Goal: Task Accomplishment & Management: Use online tool/utility

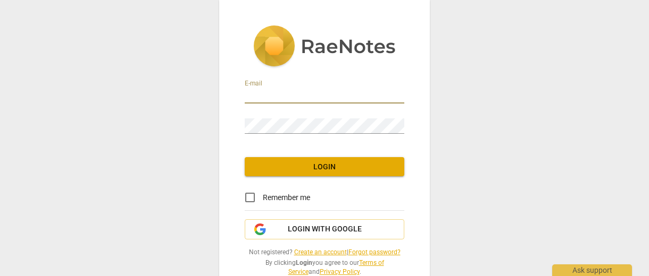
type input "[EMAIL_ADDRESS][DOMAIN_NAME]"
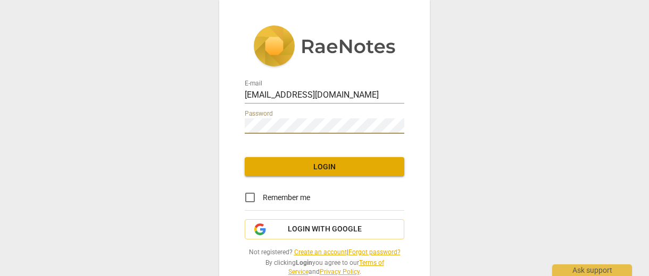
click at [275, 166] on span "Login" at bounding box center [324, 167] width 142 height 11
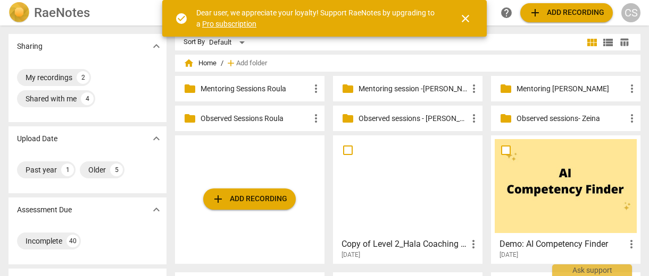
click at [397, 88] on p "Mentoring session -[PERSON_NAME]" at bounding box center [412, 88] width 109 height 11
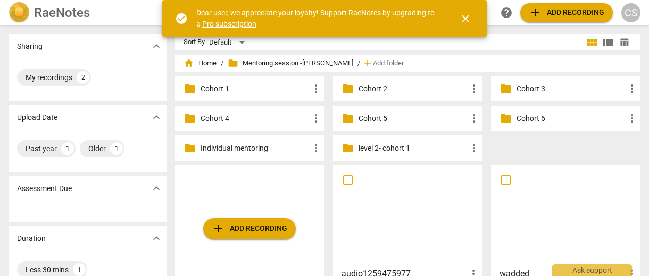
click at [362, 148] on p "level 2- cohort 1" at bounding box center [412, 148] width 109 height 11
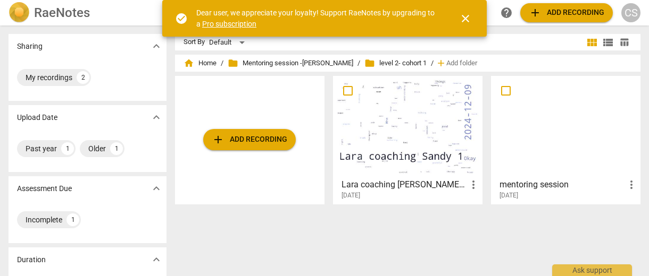
click at [260, 142] on span "add Add recording" at bounding box center [249, 139] width 75 height 13
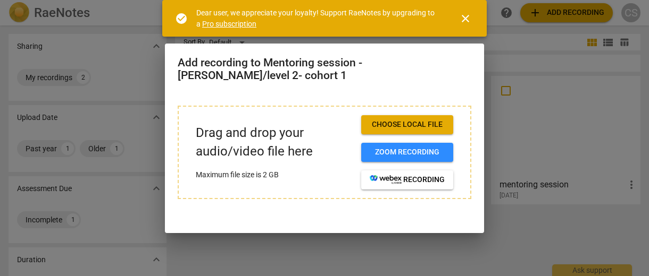
click at [393, 131] on button "Choose local file" at bounding box center [407, 124] width 92 height 19
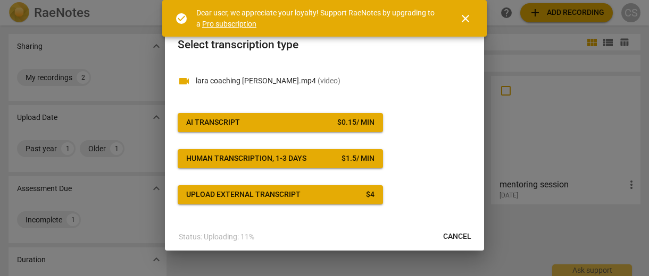
click at [320, 123] on span "AI Transcript $ 0.15 / min" at bounding box center [280, 123] width 188 height 11
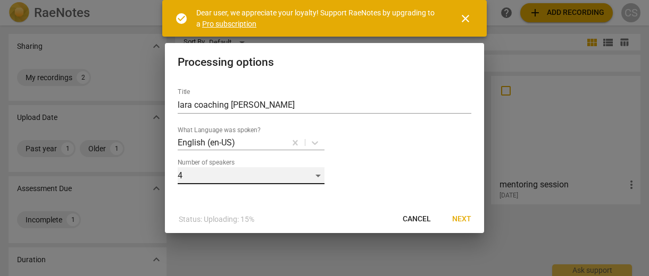
click at [290, 173] on div "4" at bounding box center [251, 175] width 147 height 17
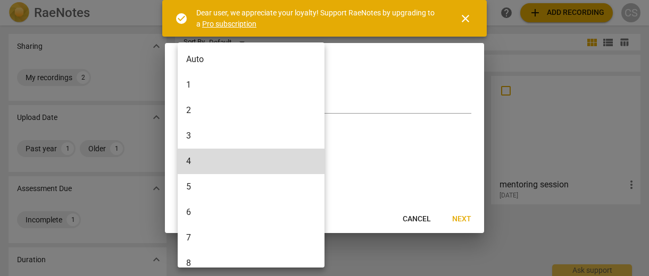
click at [215, 108] on li "2" at bounding box center [253, 111] width 150 height 26
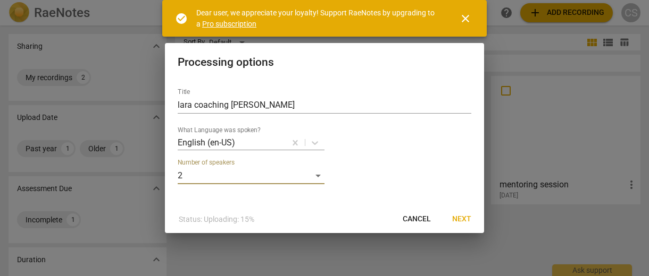
click at [459, 221] on span "Next" at bounding box center [461, 219] width 19 height 11
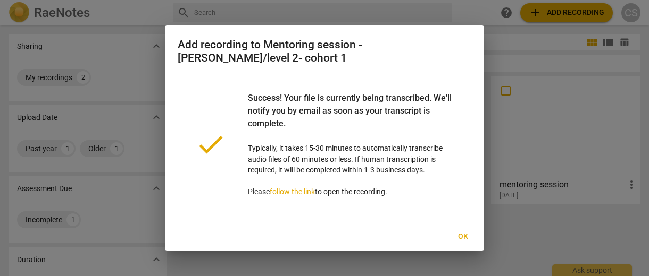
click at [464, 237] on span "Ok" at bounding box center [462, 237] width 17 height 11
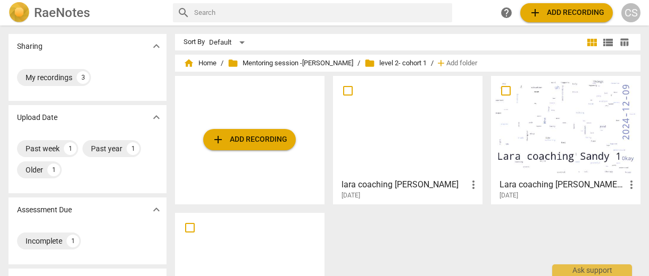
click at [380, 133] on div at bounding box center [408, 127] width 142 height 94
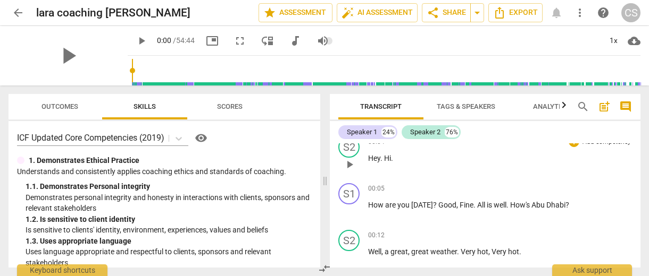
scroll to position [58, 0]
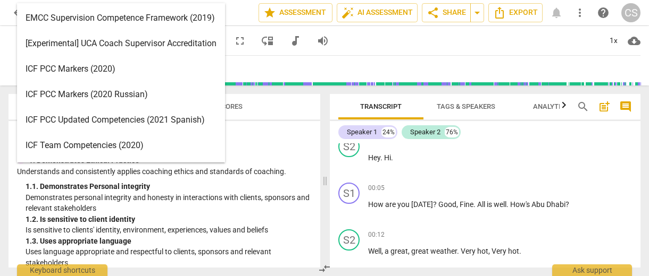
click at [181, 0] on body "arrow_back [PERSON_NAME] coaching [PERSON_NAME] edit star Assessment auto_fix_h…" at bounding box center [324, 0] width 649 height 0
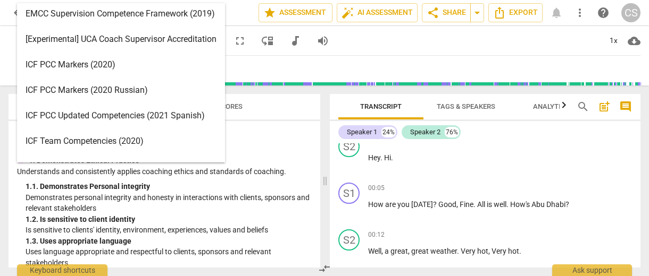
click at [158, 72] on div "ICF PCC Markers (2020)" at bounding box center [121, 65] width 208 height 26
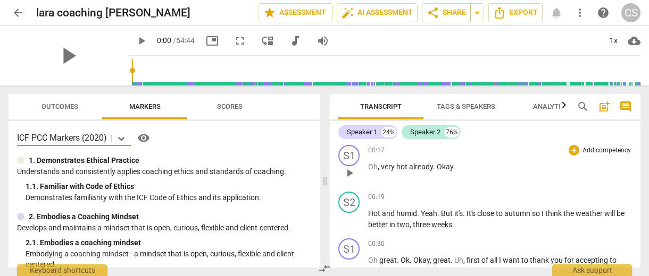
scroll to position [199, 0]
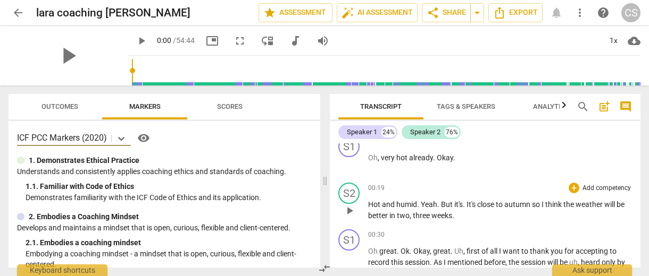
click at [597, 186] on p "Add competency" at bounding box center [606, 189] width 51 height 10
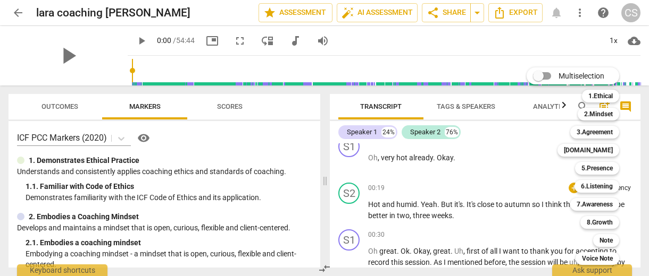
click at [497, 180] on div at bounding box center [324, 138] width 649 height 276
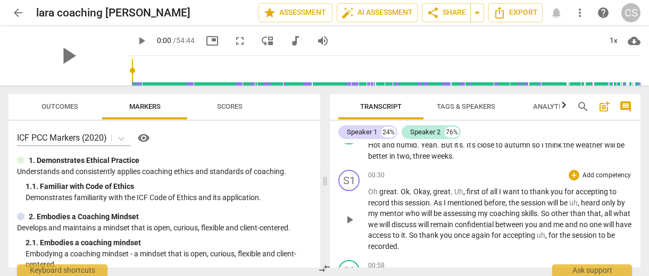
scroll to position [263, 0]
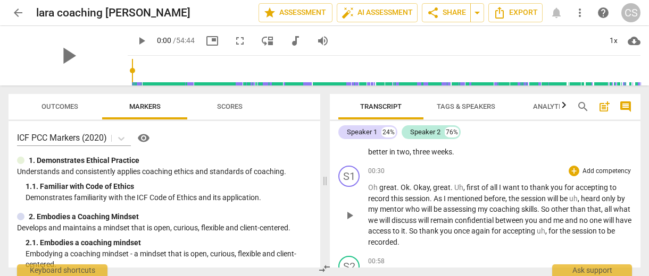
click at [612, 172] on p "Add competency" at bounding box center [606, 172] width 51 height 10
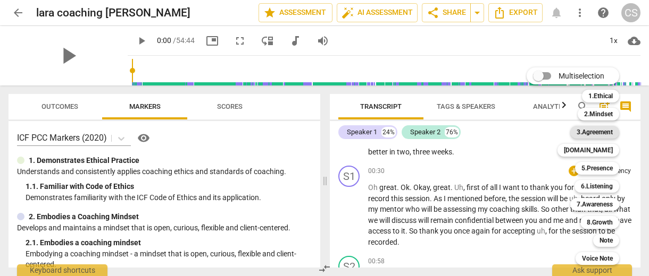
click at [588, 134] on b "3.Agreement" at bounding box center [594, 132] width 36 height 13
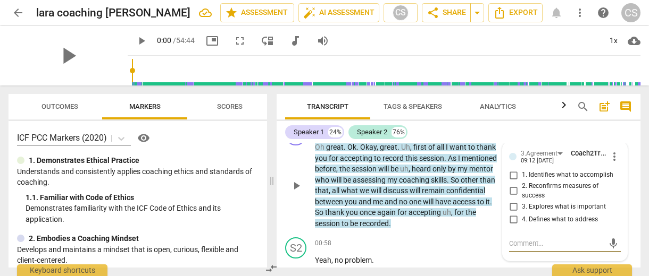
scroll to position [0, 0]
click at [610, 157] on span "more_vert" at bounding box center [614, 156] width 13 height 13
click at [612, 173] on li "Delete" at bounding box center [621, 175] width 37 height 20
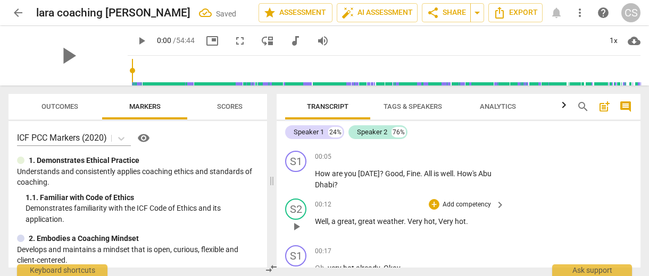
scroll to position [90, 0]
click at [475, 156] on p "Add competency" at bounding box center [466, 158] width 51 height 10
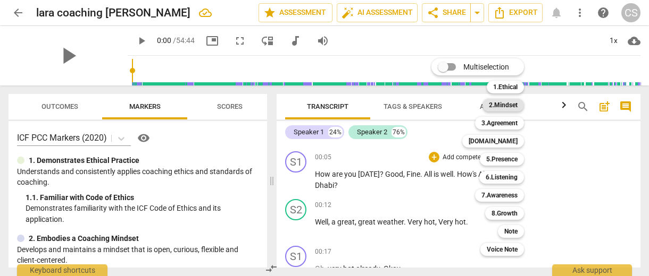
click at [497, 105] on b "2.Mindset" at bounding box center [503, 105] width 29 height 13
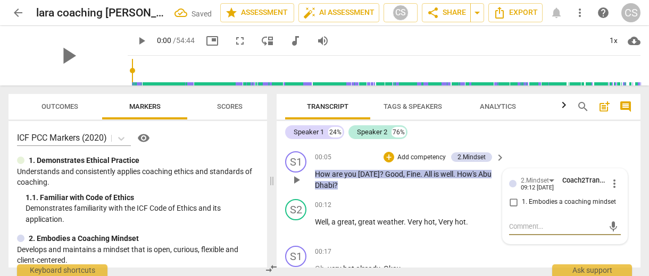
click at [519, 203] on input "1. Embodies a coaching mindset" at bounding box center [513, 202] width 17 height 13
checkbox input "true"
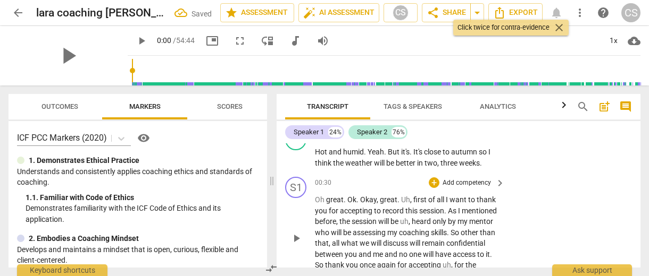
scroll to position [279, 0]
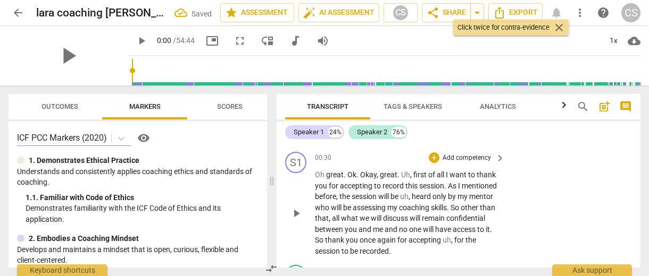
click at [468, 154] on p "Add competency" at bounding box center [466, 159] width 51 height 10
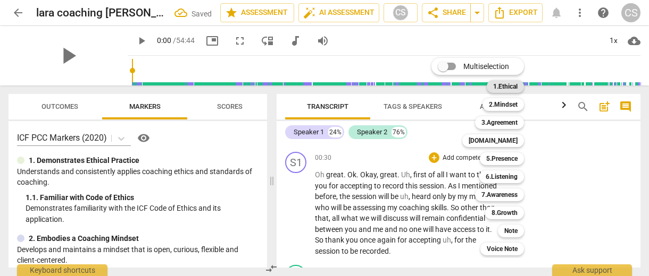
click at [506, 89] on b "1.Ethical" at bounding box center [505, 86] width 24 height 13
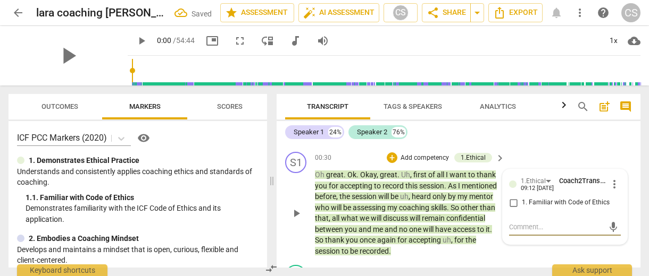
click at [511, 202] on input "1. Familiar with Code of Ethics" at bounding box center [513, 203] width 17 height 13
checkbox input "true"
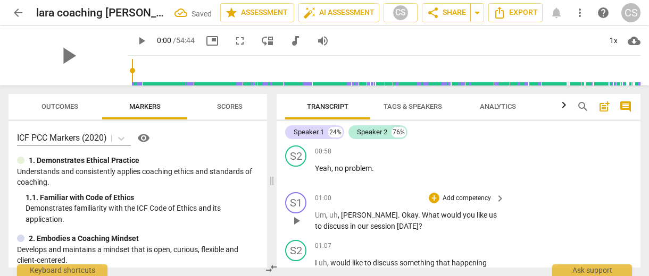
scroll to position [420, 0]
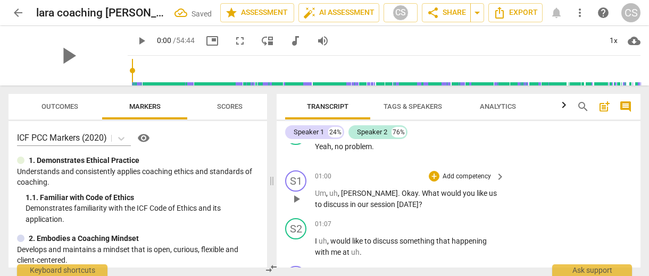
click at [451, 173] on p "Add competency" at bounding box center [466, 177] width 51 height 10
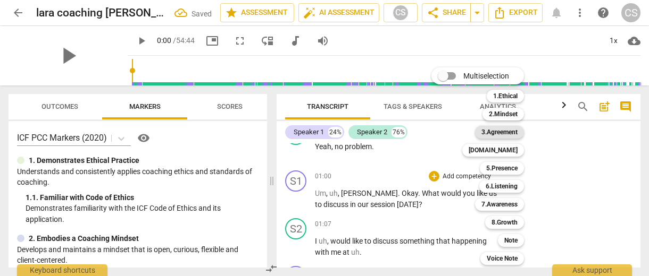
click at [502, 134] on b "3.Agreement" at bounding box center [499, 132] width 36 height 13
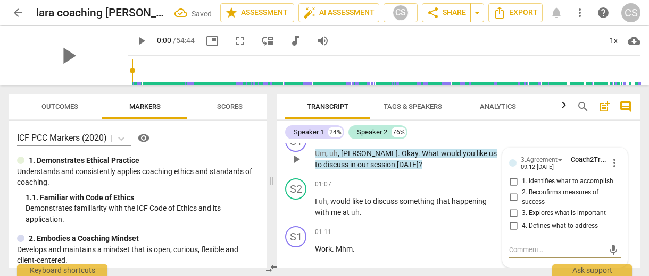
scroll to position [458, 0]
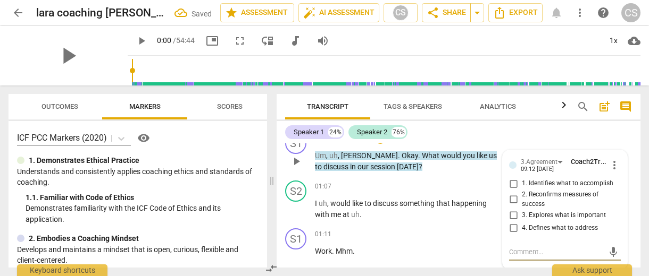
click at [508, 183] on input "1. Identifies what to accomplish" at bounding box center [513, 184] width 17 height 13
checkbox input "true"
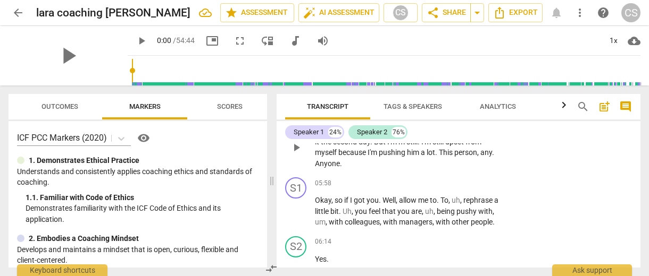
scroll to position [1374, 0]
click at [470, 179] on p "Add competency" at bounding box center [466, 184] width 51 height 10
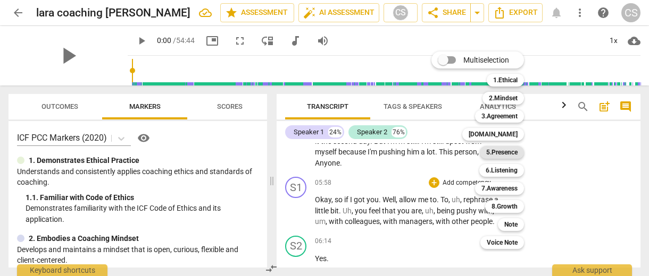
click at [498, 156] on b "5.Presence" at bounding box center [501, 152] width 31 height 13
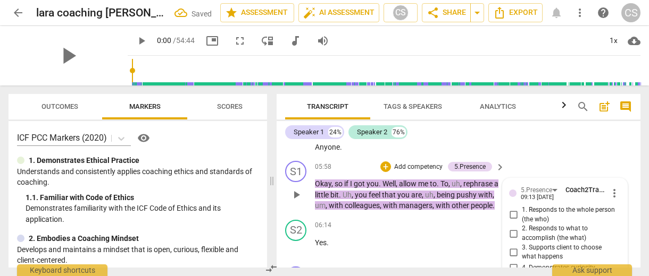
scroll to position [1395, 0]
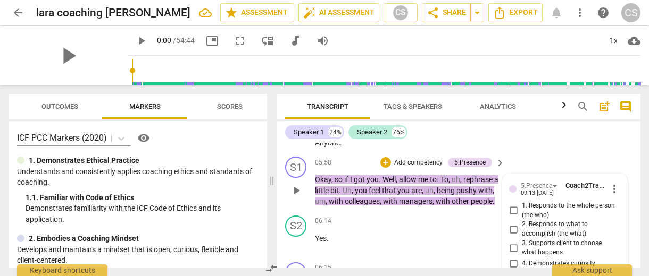
click at [511, 271] on input "5. Allows space for silence" at bounding box center [513, 277] width 17 height 13
checkbox input "true"
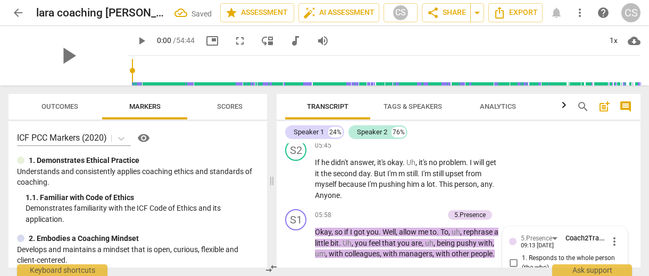
scroll to position [1339, 0]
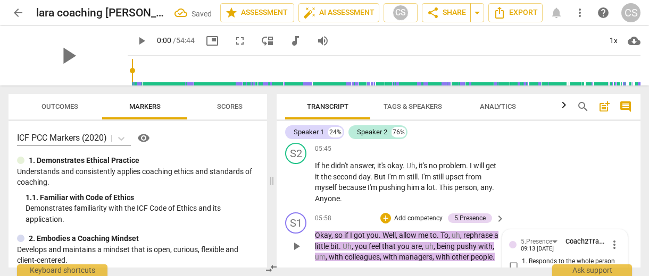
click at [419, 214] on p "Add competency" at bounding box center [418, 219] width 51 height 10
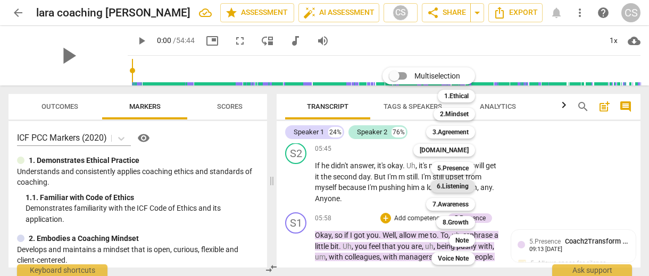
click at [455, 190] on b "6.Listening" at bounding box center [453, 186] width 32 height 13
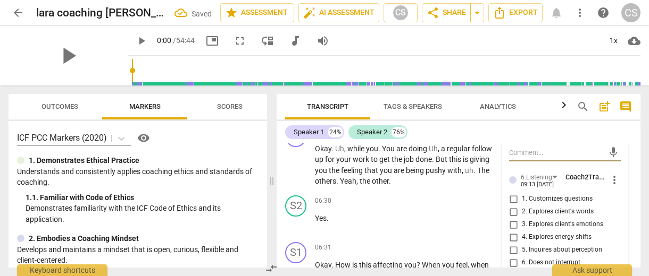
scroll to position [1549, 0]
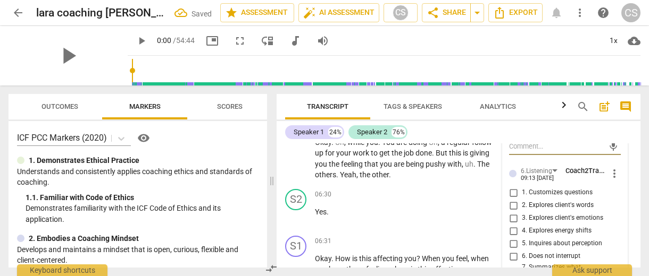
click at [516, 266] on input "7. Summarizes what communicated" at bounding box center [513, 272] width 17 height 13
checkbox input "true"
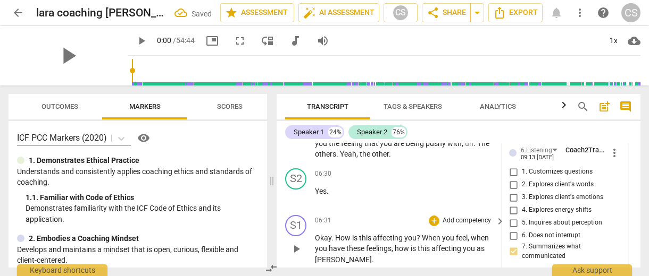
scroll to position [1593, 0]
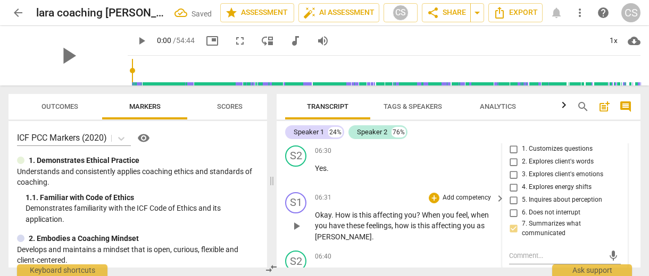
click at [449, 194] on p "Add competency" at bounding box center [466, 199] width 51 height 10
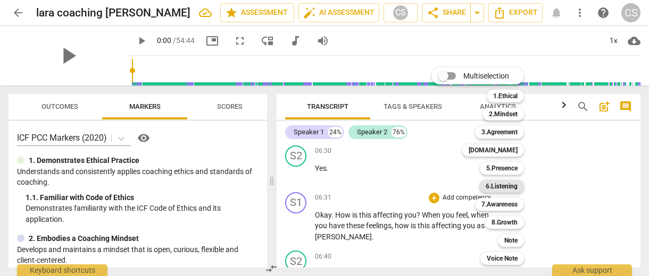
click at [497, 182] on b "6.Listening" at bounding box center [501, 186] width 32 height 13
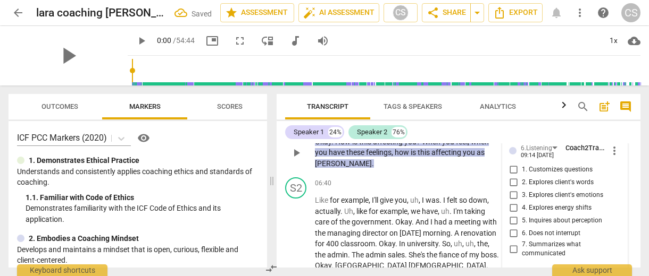
scroll to position [1663, 0]
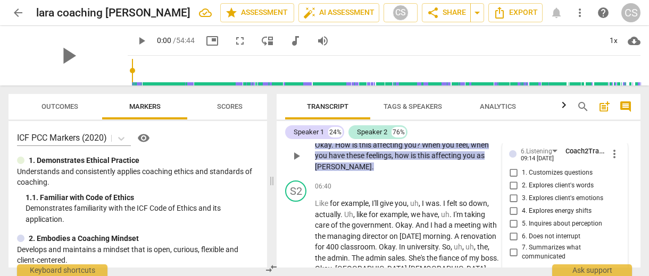
click at [509, 167] on input "1. Customizes questions" at bounding box center [513, 173] width 17 height 13
checkbox input "true"
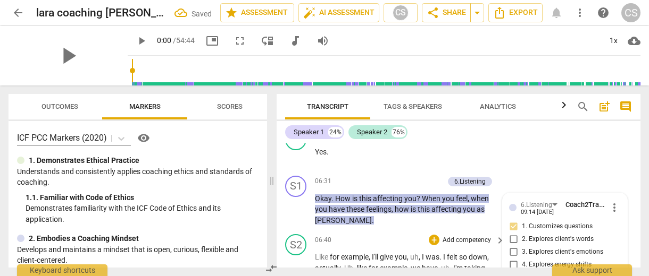
scroll to position [1608, 0]
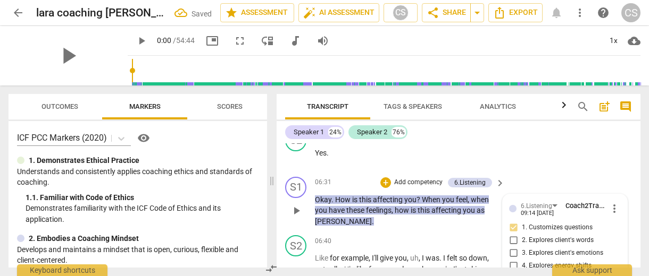
click at [412, 178] on p "Add competency" at bounding box center [418, 183] width 51 height 10
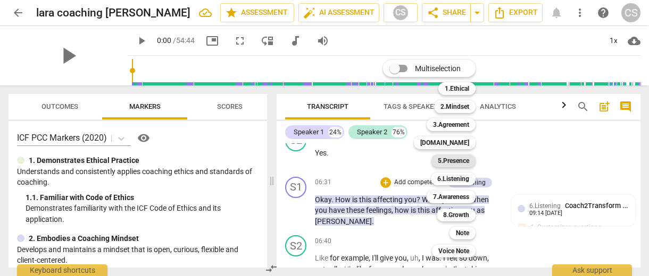
click at [450, 160] on b "5.Presence" at bounding box center [453, 161] width 31 height 13
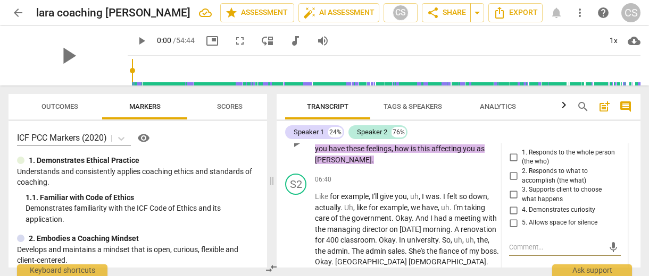
scroll to position [1679, 0]
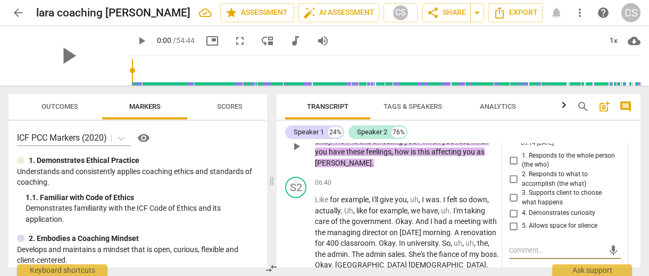
click at [512, 207] on input "4. Demonstrates curiosity" at bounding box center [513, 213] width 17 height 13
checkbox input "true"
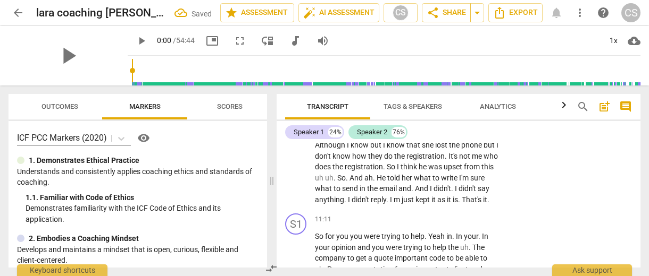
scroll to position [2403, 0]
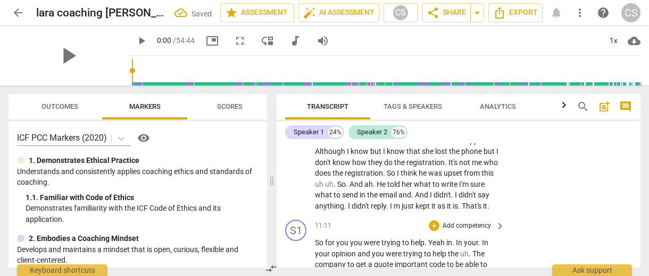
click at [465, 222] on p "Add competency" at bounding box center [466, 227] width 51 height 10
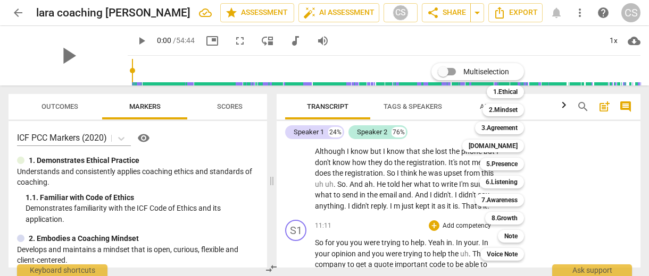
click at [490, 189] on div "6.Listening 6" at bounding box center [507, 182] width 65 height 18
click at [488, 183] on b "6.Listening" at bounding box center [501, 182] width 32 height 13
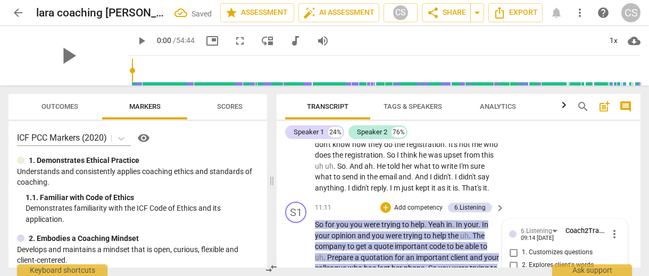
scroll to position [2510, 0]
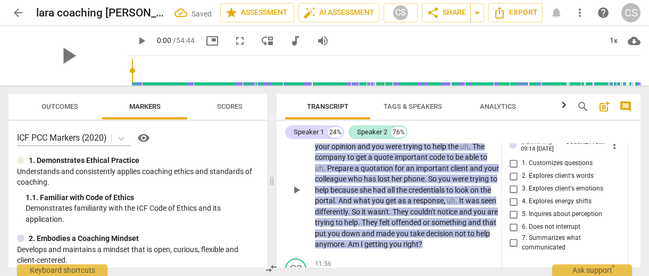
click at [509, 237] on input "7. Summarizes what communicated" at bounding box center [513, 243] width 17 height 13
checkbox input "true"
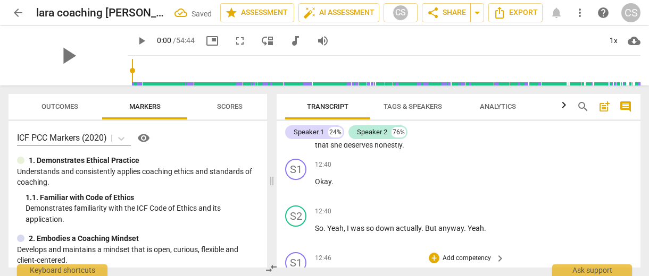
scroll to position [2851, 0]
click at [454, 253] on p "Add competency" at bounding box center [466, 258] width 51 height 10
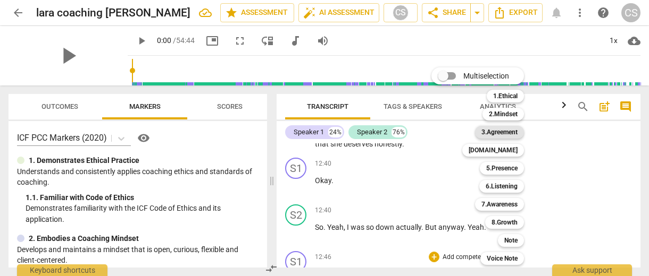
click at [498, 136] on b "3.Agreement" at bounding box center [499, 132] width 36 height 13
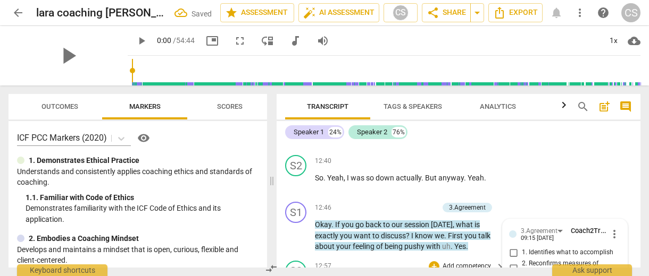
scroll to position [2888, 0]
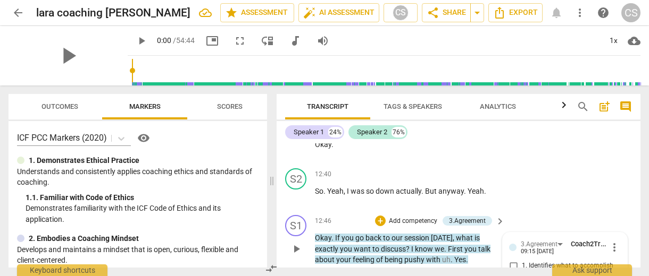
click at [511, 260] on input "1. Identifies what to accomplish" at bounding box center [513, 266] width 17 height 13
checkbox input "true"
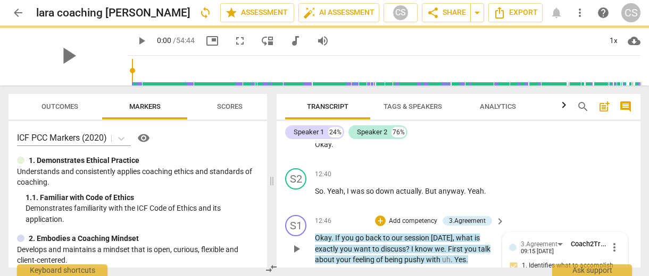
checkbox input "true"
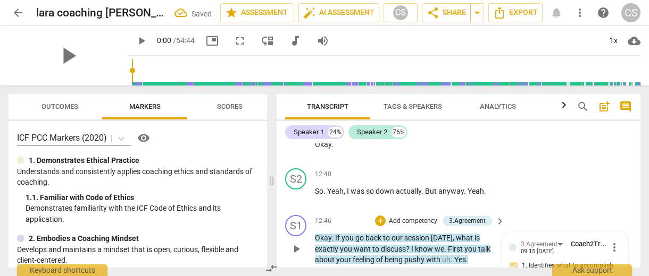
type textarea "t"
type textarea "th"
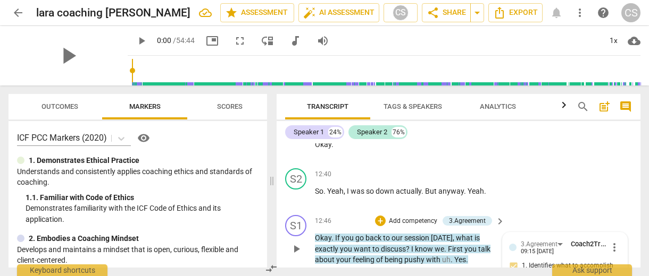
type textarea "thi"
type textarea "this"
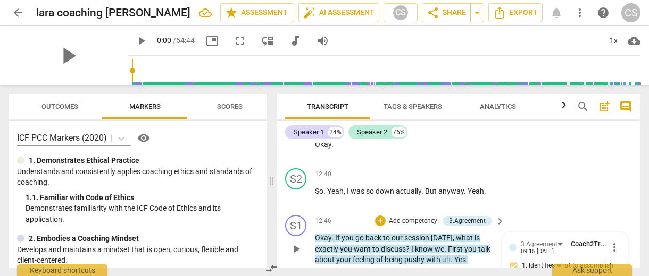
type textarea "this"
type textarea "this q"
type textarea "this qu"
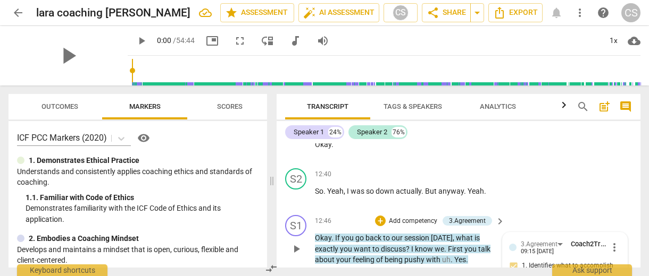
type textarea "this que"
type textarea "this ques"
type textarea "this quest"
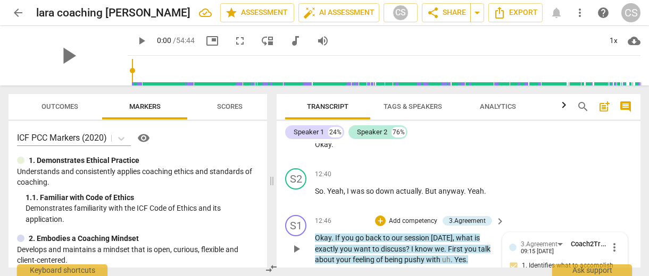
type textarea "this quest"
type textarea "this questi"
type textarea "this questio"
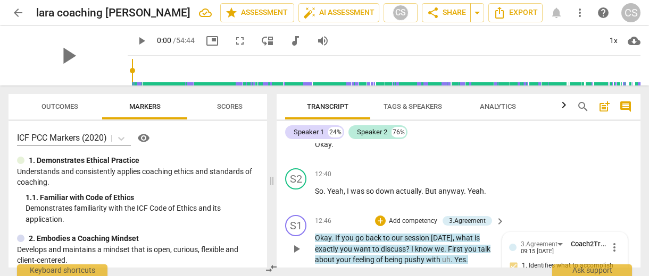
type textarea "this question"
type textarea "this questions"
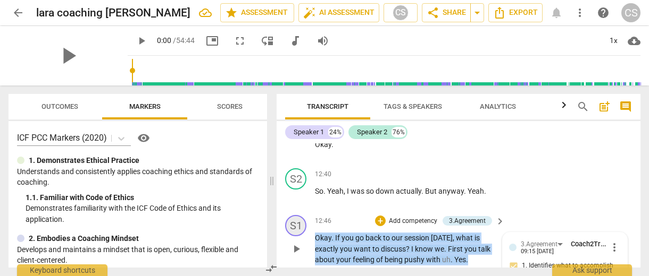
drag, startPoint x: 479, startPoint y: 180, endPoint x: 297, endPoint y: 153, distance: 184.4
click at [297, 211] on div "S1 play_arrow pause 12:46 + Add competency 3.Agreement keyboard_arrow_right Oka…" at bounding box center [458, 240] width 364 height 59
copy p "Okay . If you go back to our session [DATE] , what is exactly you want to discu…"
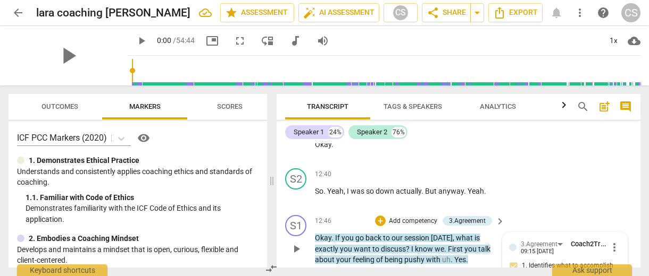
type textarea "T"
type textarea "Th"
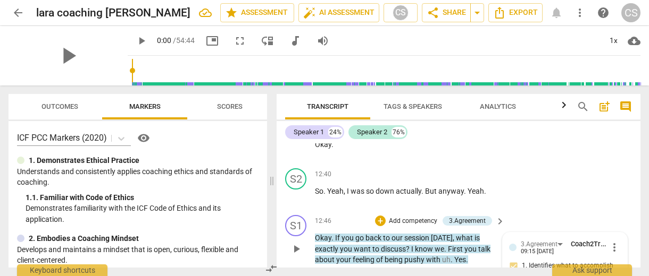
type textarea "The"
type textarea "The q"
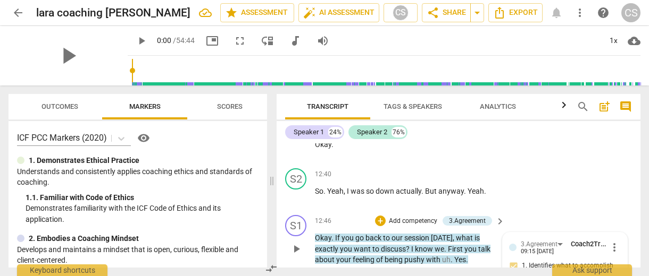
type textarea "The q"
type textarea "The qu"
type textarea "The que"
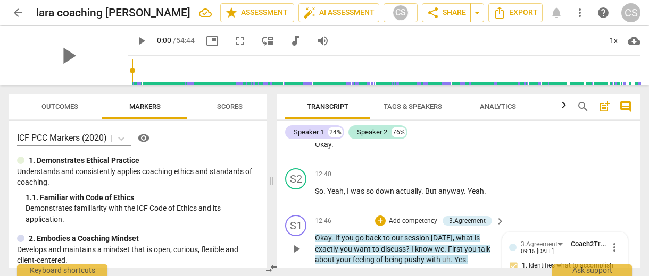
type textarea "The ques"
type textarea "The quest"
type textarea "The questi"
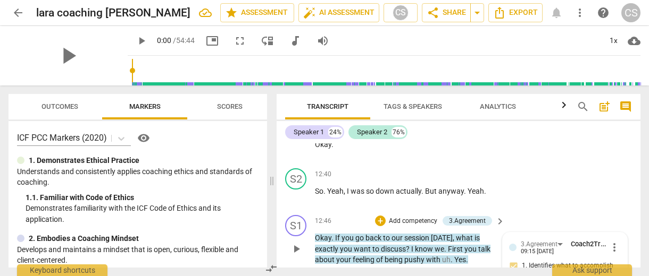
type textarea "The questi"
type textarea "The questio"
type textarea "The question"
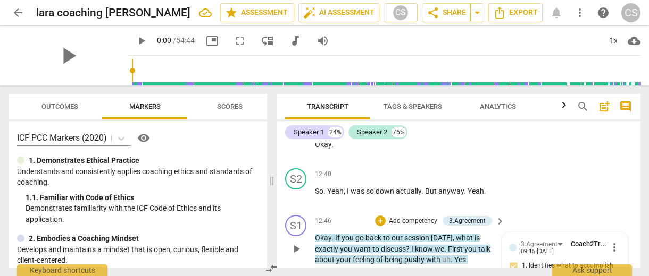
type textarea "The question"
type textarea "The question m"
type textarea "The question mu"
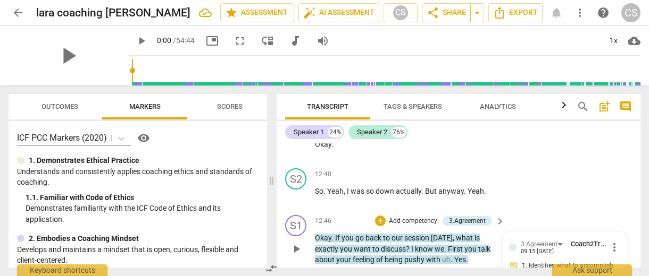
type textarea "The question mu"
type textarea "The question mus"
type textarea "The question must"
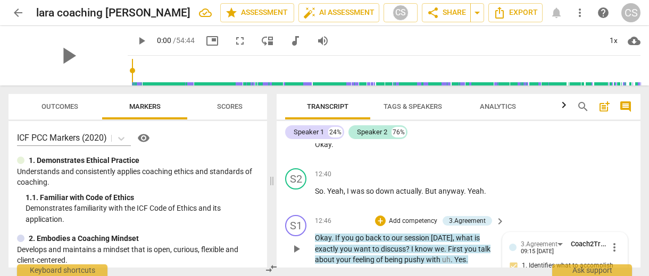
type textarea "The question must"
type textarea "The question must b"
type textarea "The question must be"
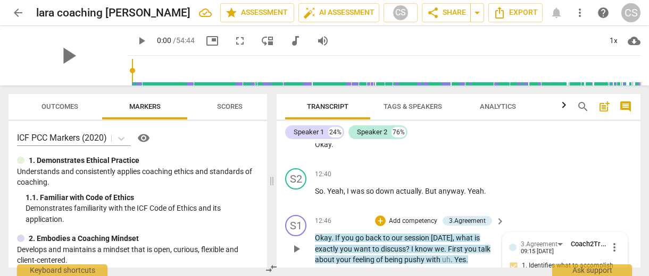
type textarea "The question must be"
paste textarea "Before we move forward, let’s take a moment to reconnect with [DATE] session. W…"
type textarea "The question must be Before we move forward, let’s take a moment to reconnect w…"
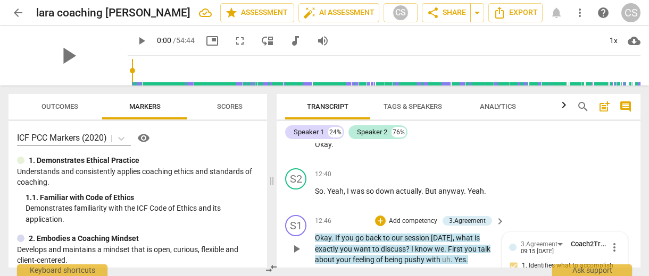
type textarea "The question must be Before we move forward, let’s take a moment to reconnect w…"
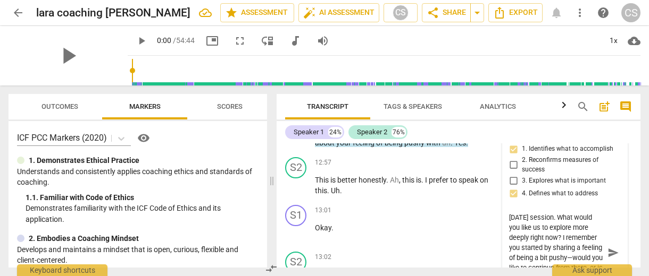
click at [541, 213] on textarea "The question must be Before we move forward, let’s take a moment to reconnect w…" at bounding box center [556, 253] width 95 height 81
type textarea "The question must be Before we move forward, let’s take a moment to reconnect w…"
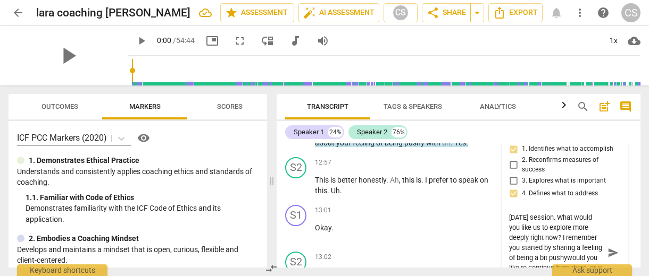
type textarea "The question must be Before we move forward, let’s take a moment to reconnect w…"
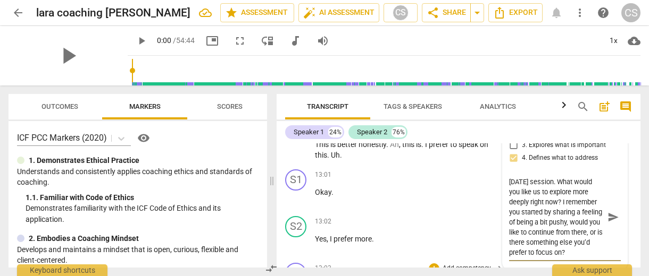
scroll to position [3043, 0]
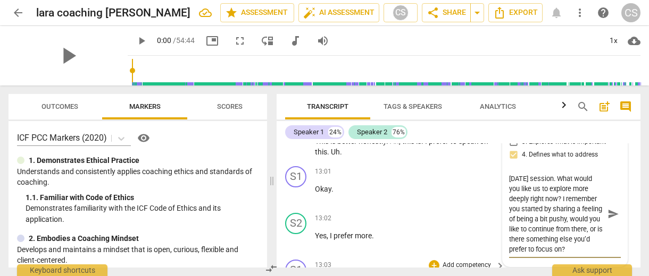
click at [450, 261] on p "Add competency" at bounding box center [466, 266] width 51 height 10
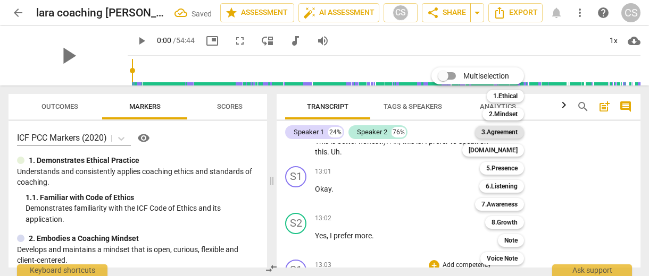
click at [505, 137] on b "3.Agreement" at bounding box center [499, 132] width 36 height 13
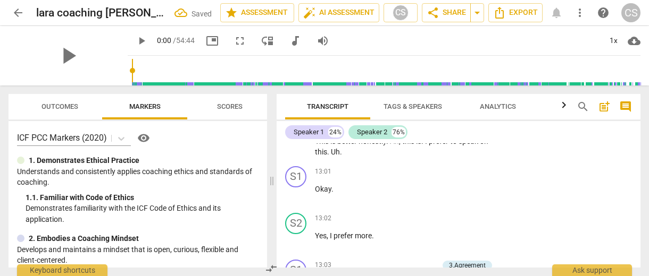
scroll to position [3134, 0]
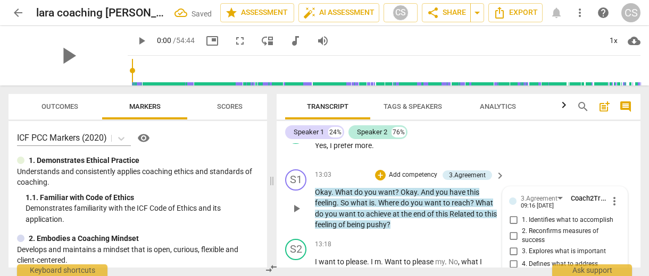
click at [513, 230] on input "2. Reconfirms measures of success" at bounding box center [513, 236] width 17 height 13
checkbox input "true"
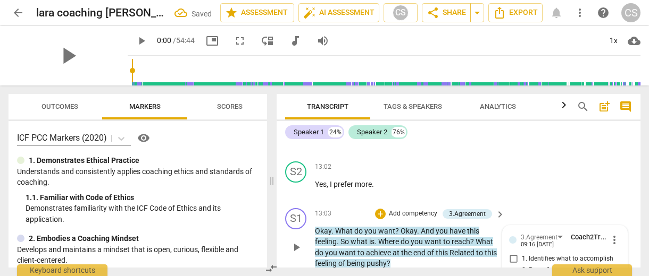
scroll to position [3094, 0]
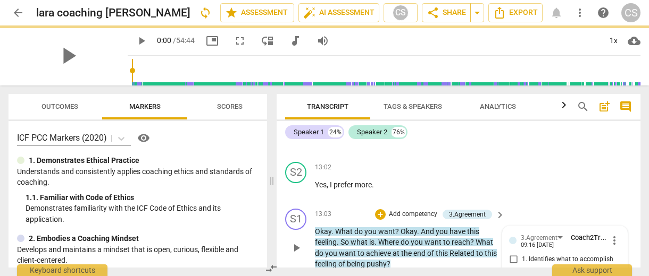
click at [513, 254] on input "1. Identifies what to accomplish" at bounding box center [513, 260] width 17 height 13
checkbox input "true"
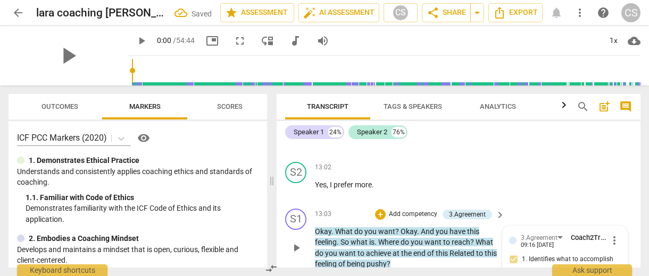
click at [510, 269] on input "2. Reconfirms measures of success" at bounding box center [513, 275] width 17 height 13
checkbox input "false"
checkbox input "true"
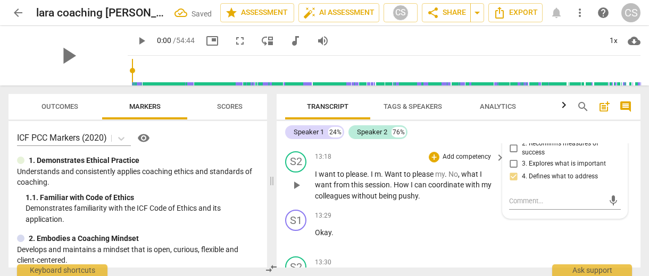
scroll to position [3333, 0]
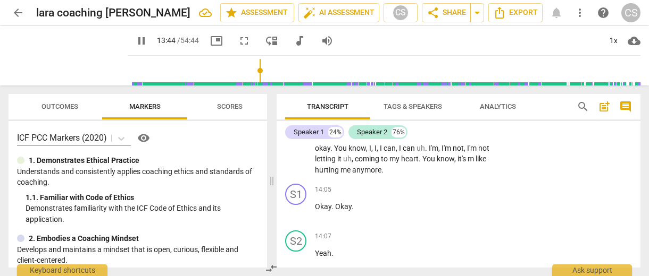
scroll to position [3502, 0]
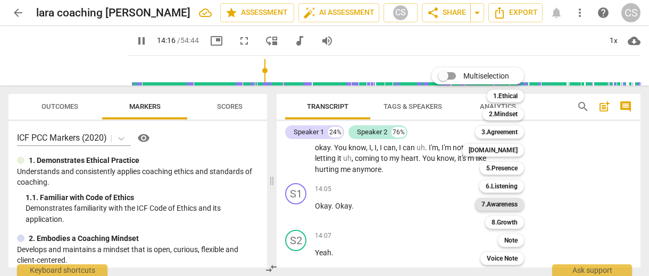
click at [505, 204] on b "7.Awareness" at bounding box center [499, 204] width 36 height 13
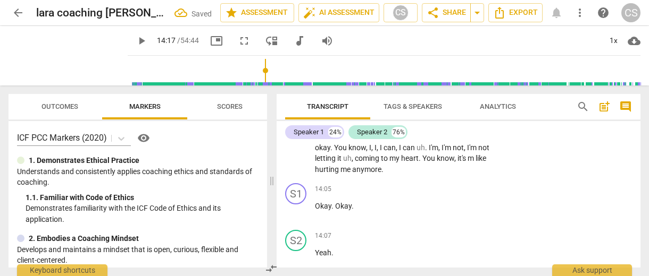
type input "858"
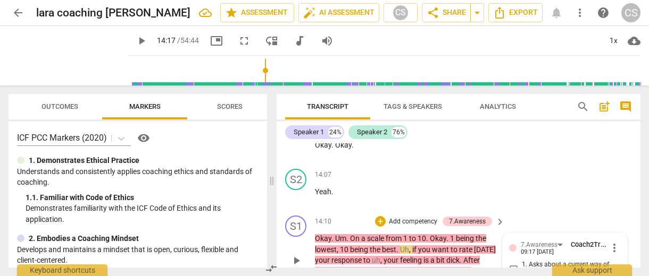
scroll to position [3562, 0]
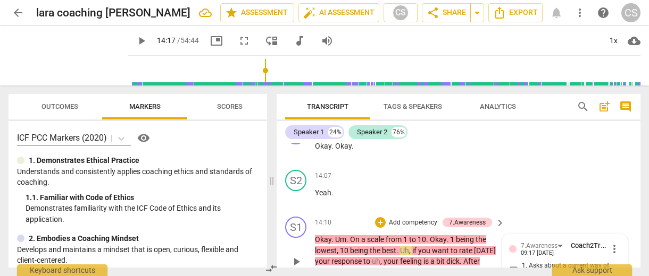
checkbox input "true"
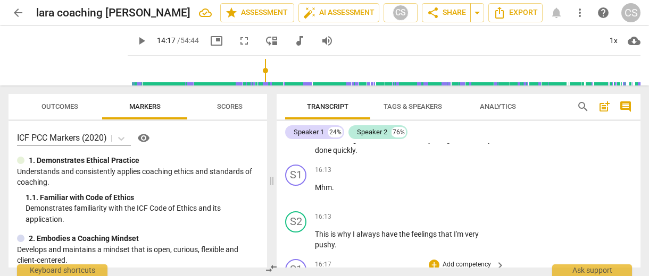
scroll to position [4323, 0]
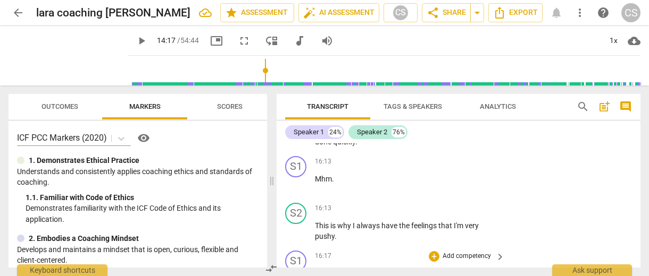
click at [454, 252] on p "Add competency" at bounding box center [466, 257] width 51 height 10
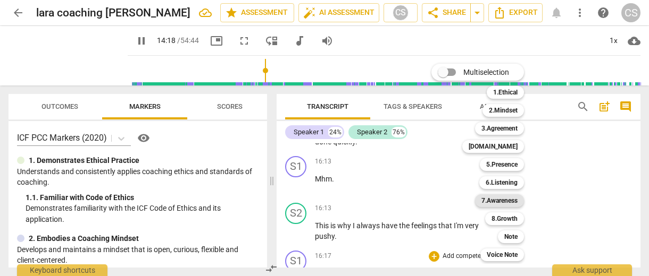
click at [481, 201] on div "7.Awareness" at bounding box center [499, 201] width 49 height 13
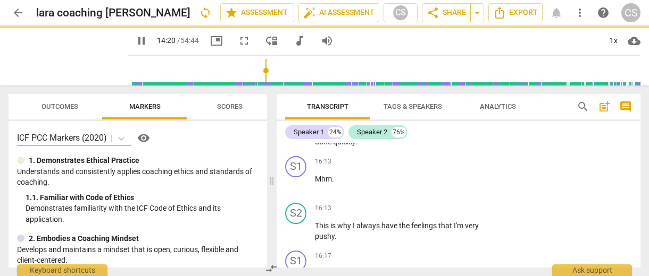
type input "861"
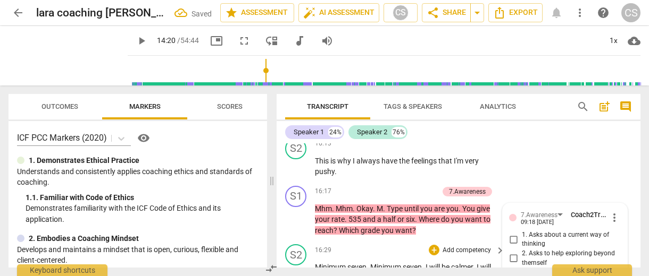
scroll to position [4387, 0]
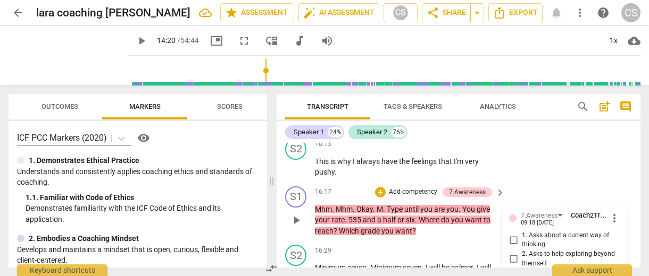
click at [513, 272] on input "3. Asks to help exploring beyond situation" at bounding box center [513, 278] width 17 height 13
checkbox input "true"
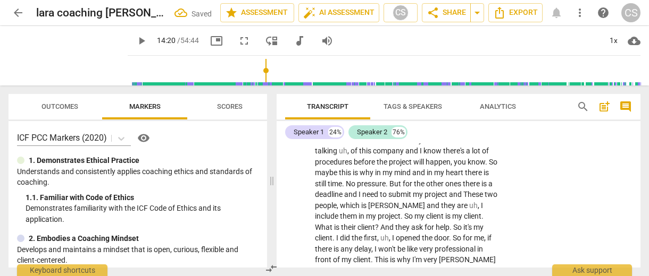
scroll to position [4703, 0]
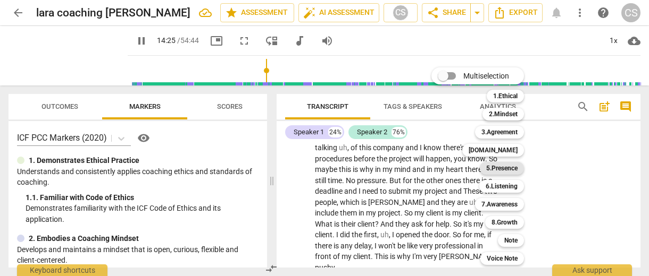
click at [501, 169] on b "5.Presence" at bounding box center [501, 168] width 31 height 13
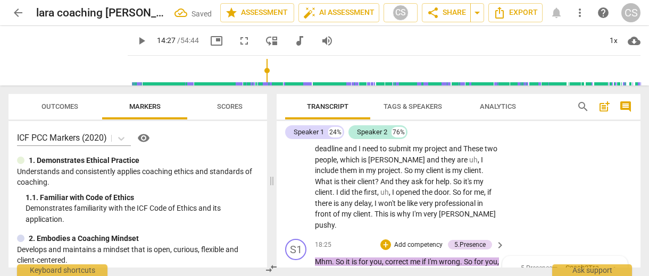
scroll to position [4743, 0]
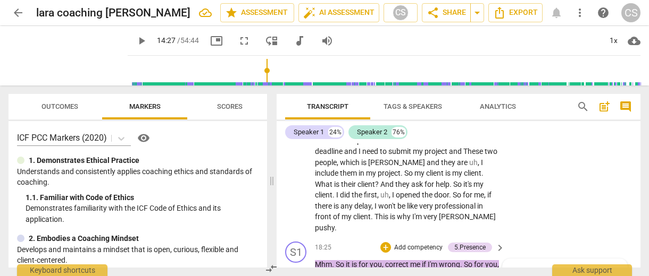
click at [609, 268] on span "more_vert" at bounding box center [614, 274] width 13 height 13
click at [611, 182] on li "Delete" at bounding box center [621, 181] width 37 height 20
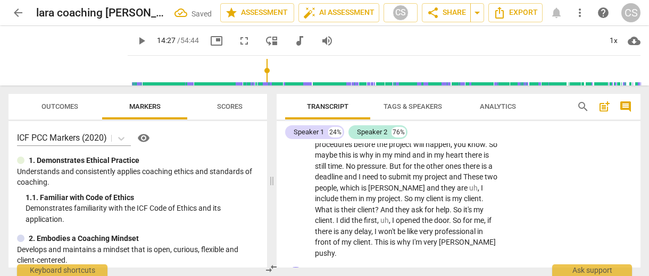
scroll to position [4714, 0]
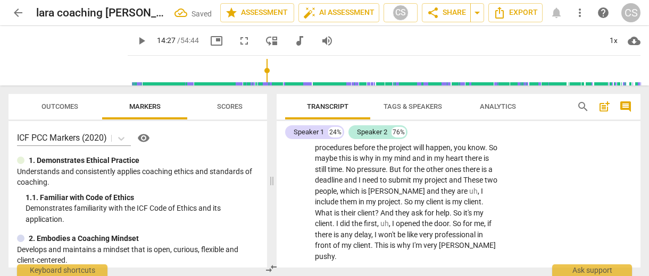
click at [456, 272] on p "Add competency" at bounding box center [466, 277] width 51 height 10
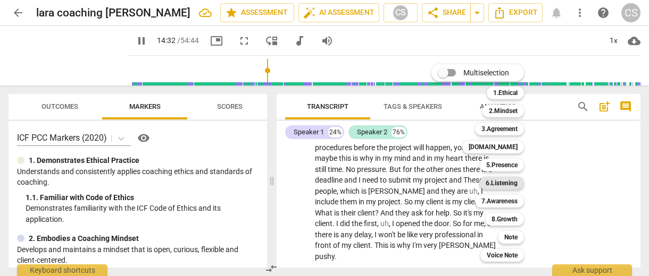
click at [497, 184] on b "6.Listening" at bounding box center [501, 183] width 32 height 13
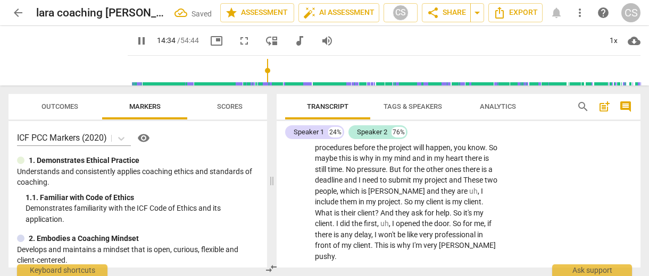
type input "874"
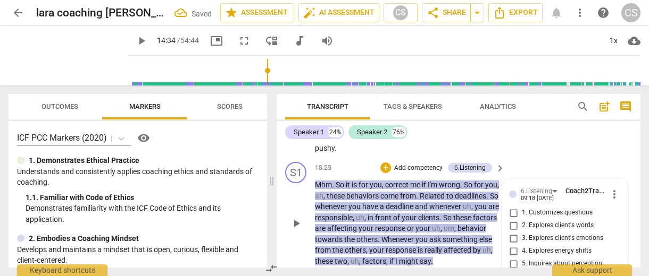
checkbox input "true"
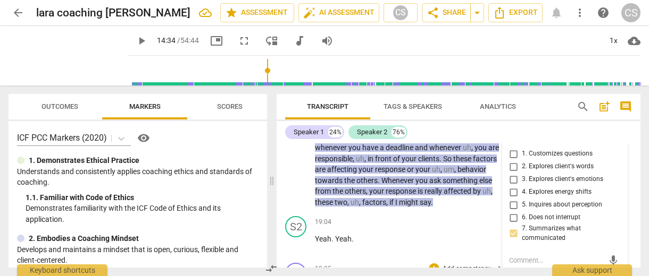
scroll to position [4881, 0]
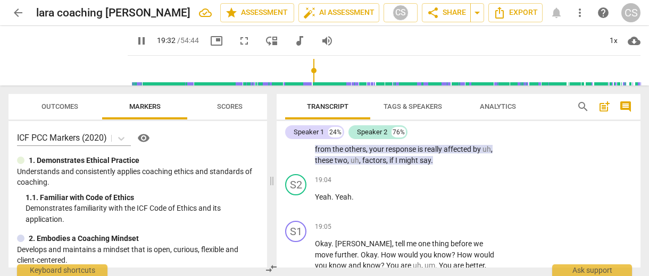
scroll to position [4891, 0]
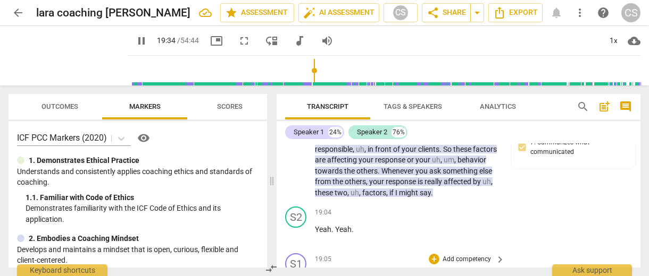
click at [455, 255] on p "Add competency" at bounding box center [466, 260] width 51 height 10
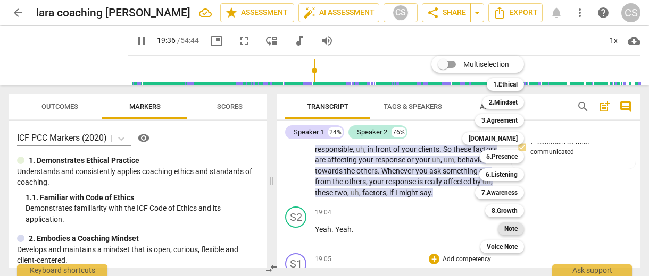
click at [505, 229] on b "Note" at bounding box center [510, 229] width 13 height 13
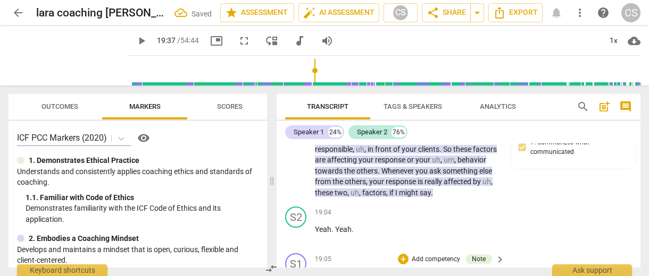
type input "1178"
type textarea "o"
type textarea "on"
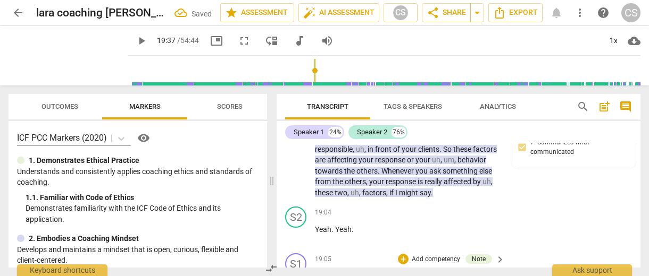
type textarea "on"
type textarea "one"
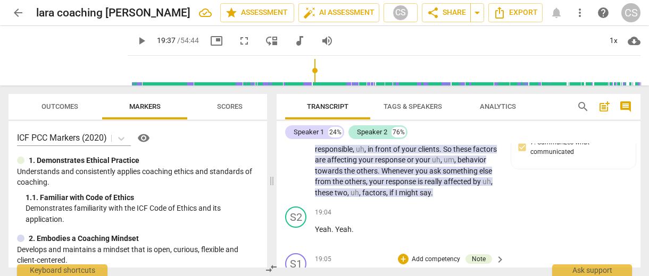
type textarea "one q"
type textarea "one qu"
type textarea "one que"
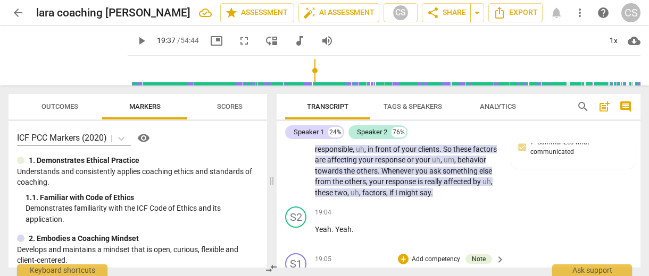
type textarea "one que"
type textarea "one ques"
type textarea "one quest"
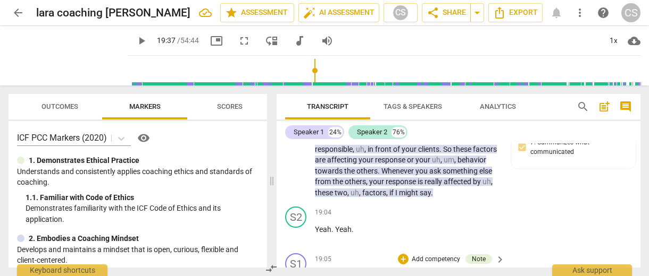
type textarea "one questi"
type textarea "one questio"
type textarea "one question"
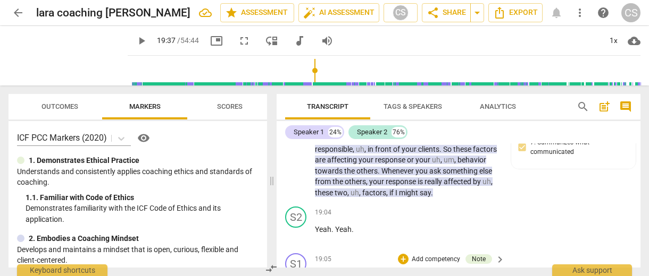
type textarea "one question"
type textarea "one question a"
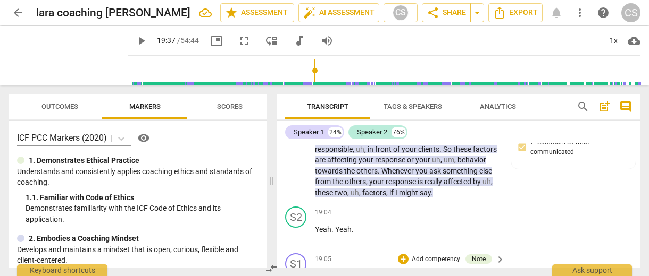
type textarea "one question at"
type textarea "one question at a"
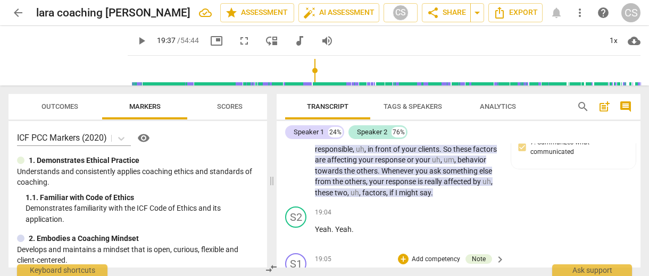
type textarea "one question at a"
type textarea "one question at a t"
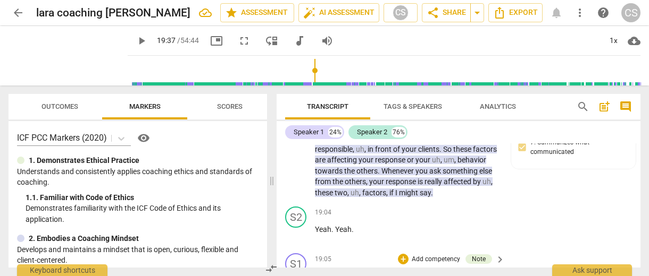
type textarea "one question at a ti"
type textarea "one question at a [PERSON_NAME]"
type textarea "one question at a time"
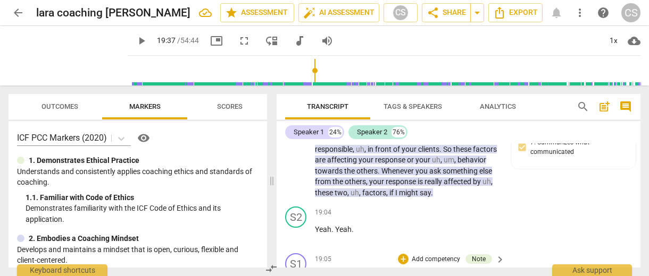
type textarea "one question at a time"
type textarea "one question at a time h"
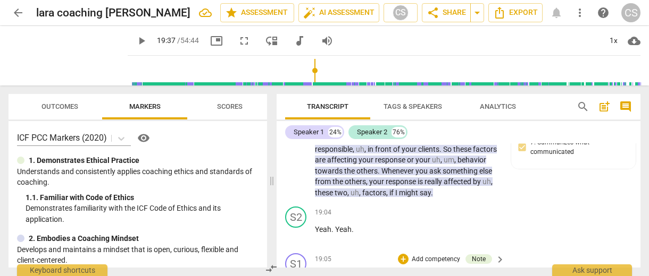
type textarea "one question at a time ho"
type textarea "one question at a time how"
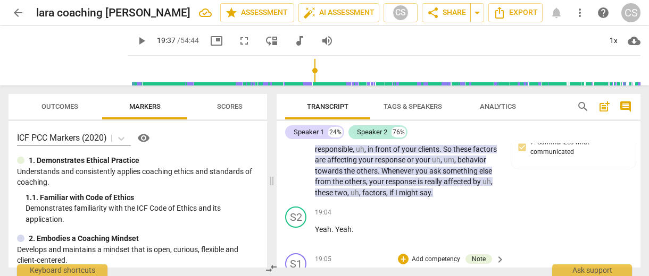
type textarea "one question at a time how"
type textarea "one question at a time how w"
type textarea "one question at a time how wo"
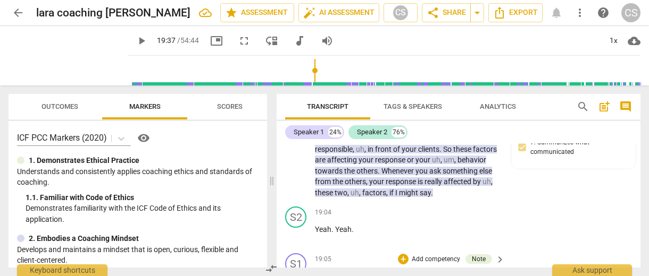
type textarea "one question at a time how wou"
type textarea "one question at a time how woul"
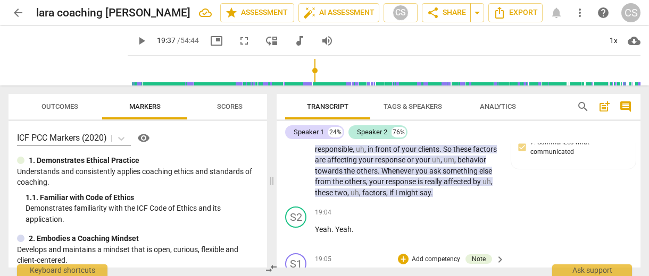
type textarea "one question at a time how would"
type textarea "one question at a time how would y"
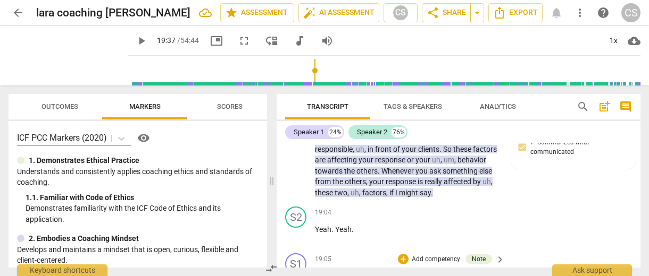
type textarea "one question at a time how would y"
type textarea "one question at a time how would yo"
type textarea "one question at a time how would you"
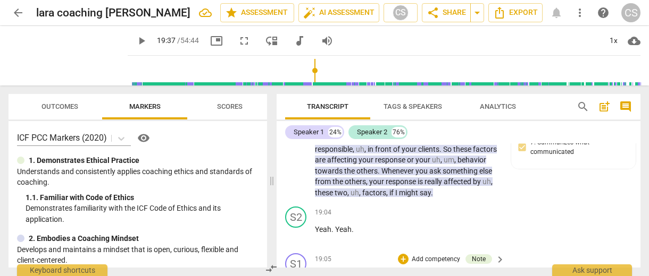
scroll to position [0, 0]
type textarea "one question at a time how would you"
type textarea "one question at a time how would you k"
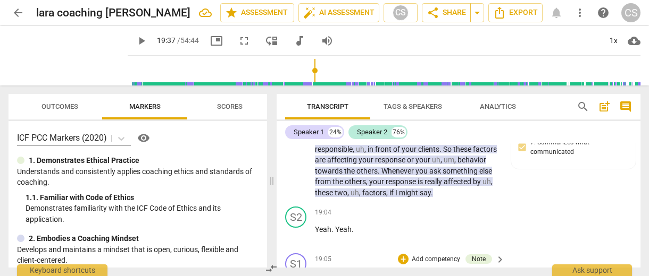
type textarea "one question at a time how would you kn"
type textarea "one question at a time how would you kno"
type textarea "one question at a time how would you know"
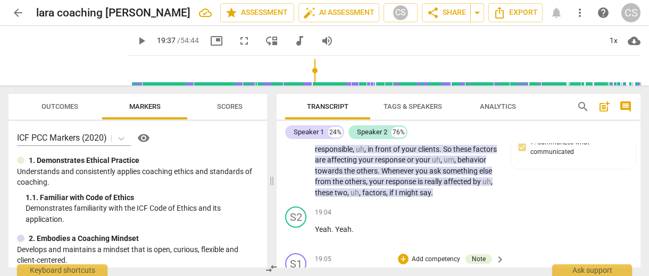
type textarea "one question at a time how would you know"
type textarea "one question at a time how would you know y"
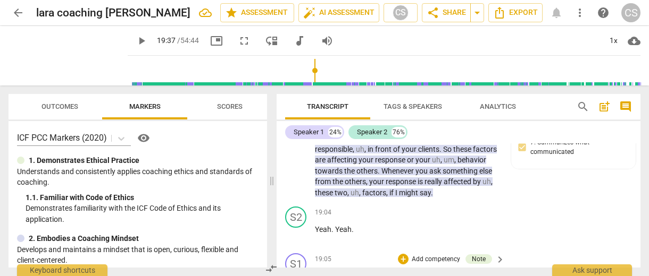
type textarea "one question at a time how would you know yo"
type textarea "one question at a time how would you know you"
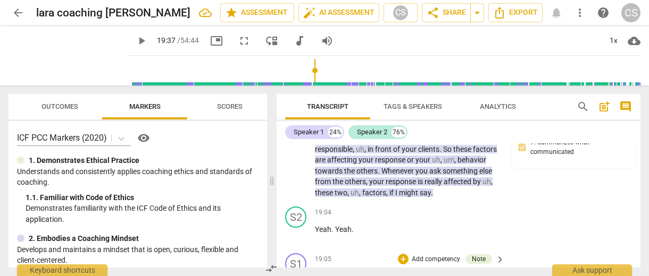
type textarea "one question at a time how would you know you"
type textarea "one question at a time how would you know you a"
type textarea "one question at a time how would you know you ar"
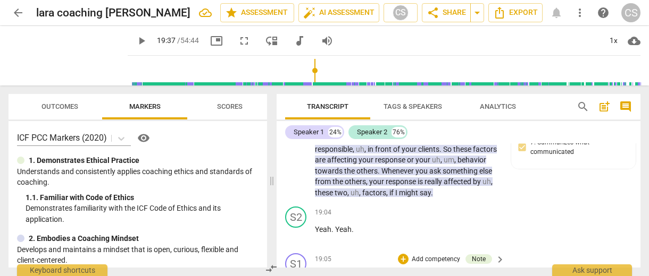
type textarea "one question at a time how would you know you are"
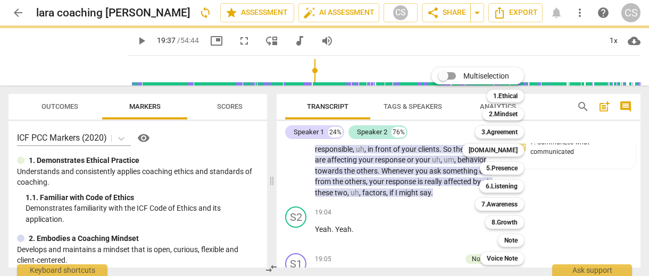
click at [369, 237] on div at bounding box center [324, 138] width 649 height 276
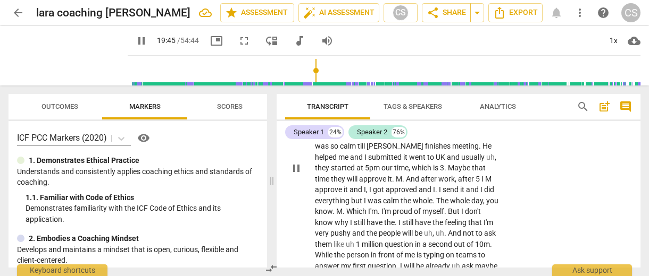
scroll to position [5581, 0]
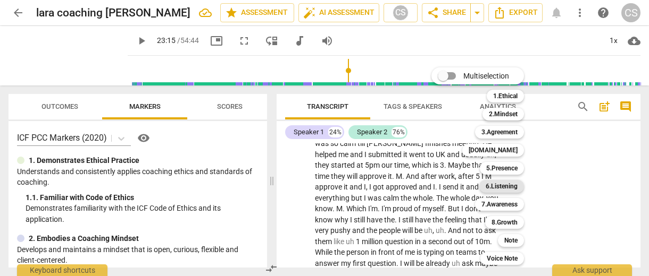
click at [498, 189] on b "6.Listening" at bounding box center [501, 186] width 32 height 13
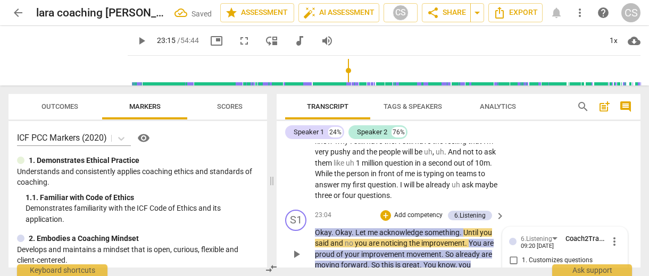
scroll to position [5659, 0]
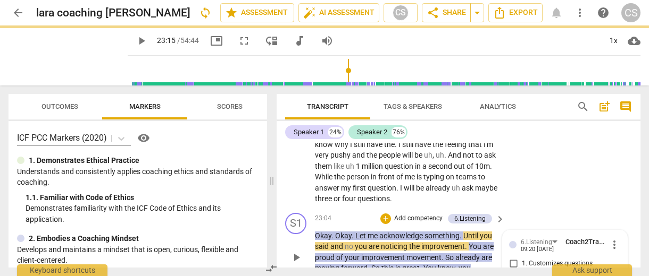
scroll to position [5599, 0]
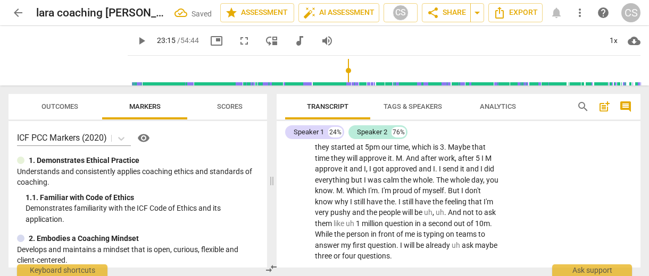
click at [423, 272] on p "Add competency" at bounding box center [418, 277] width 51 height 10
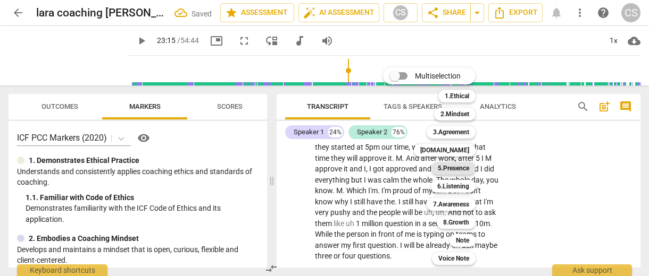
click at [450, 167] on b "5.Presence" at bounding box center [453, 168] width 31 height 13
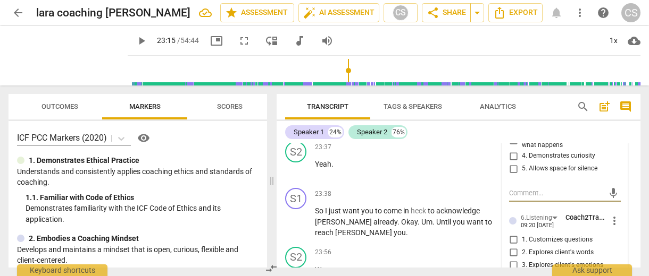
scroll to position [5816, 0]
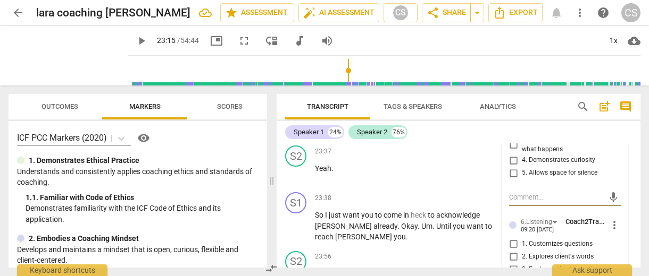
click at [510, 264] on input "3. Explores client's emotions" at bounding box center [513, 270] width 17 height 13
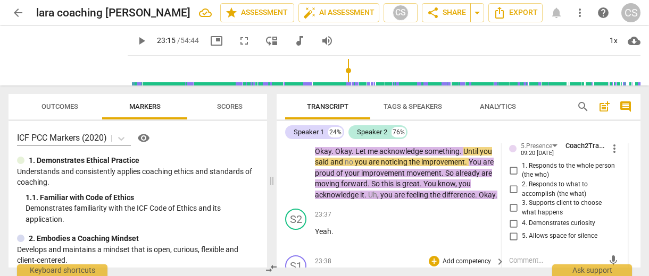
scroll to position [5725, 0]
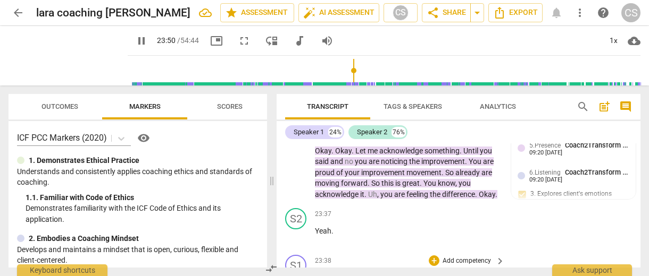
click at [341, 274] on span "just" at bounding box center [336, 278] width 14 height 9
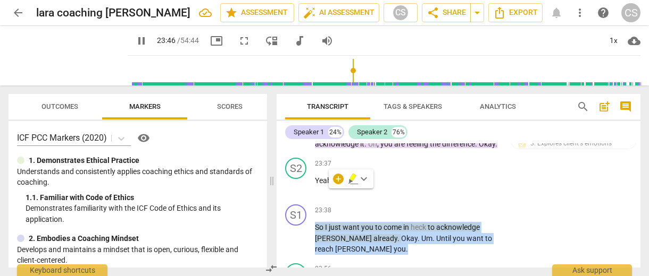
scroll to position [5707, 0]
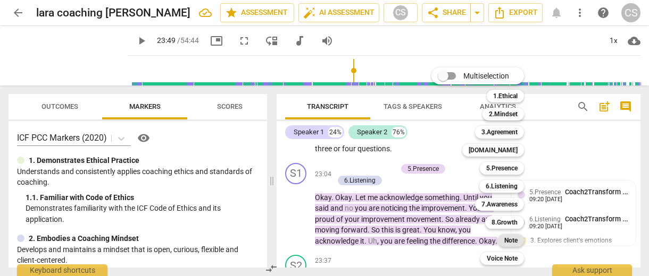
click at [516, 243] on b "Note" at bounding box center [510, 240] width 13 height 13
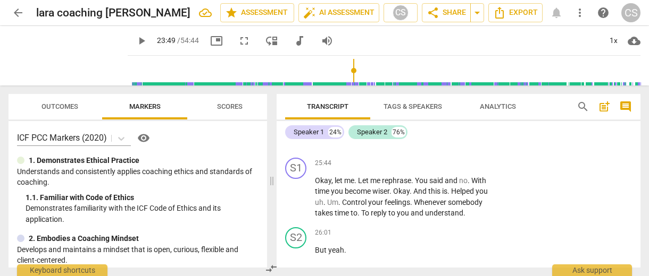
scroll to position [6684, 0]
click at [462, 274] on p "Add competency" at bounding box center [466, 279] width 51 height 10
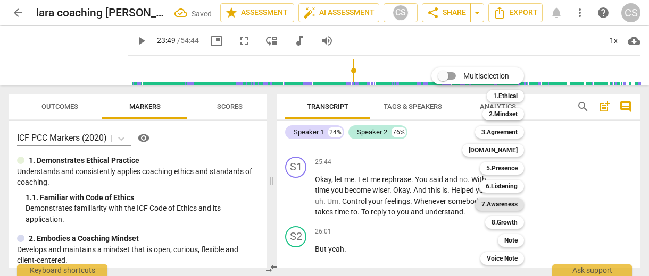
click at [486, 206] on b "7.Awareness" at bounding box center [499, 204] width 36 height 13
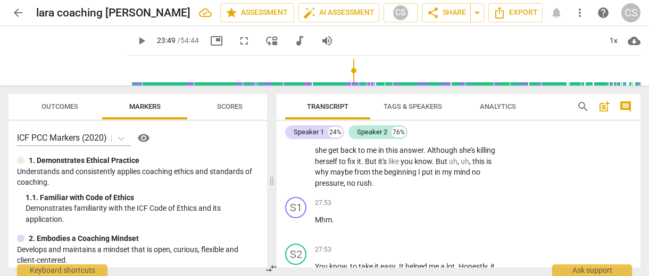
scroll to position [7161, 0]
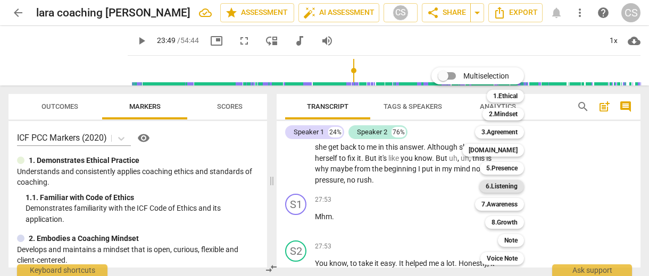
click at [499, 187] on b "6.Listening" at bounding box center [501, 186] width 32 height 13
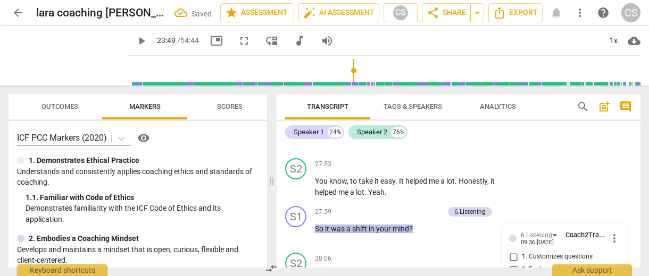
scroll to position [7236, 0]
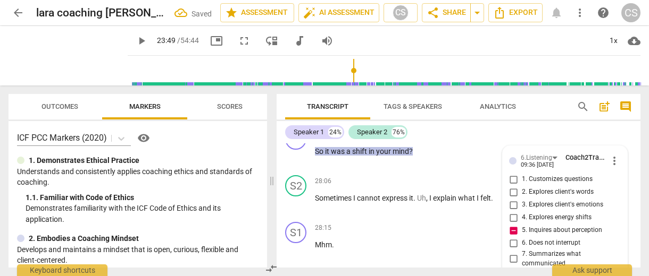
scroll to position [7320, 0]
click at [357, 195] on span "I" at bounding box center [355, 199] width 4 height 9
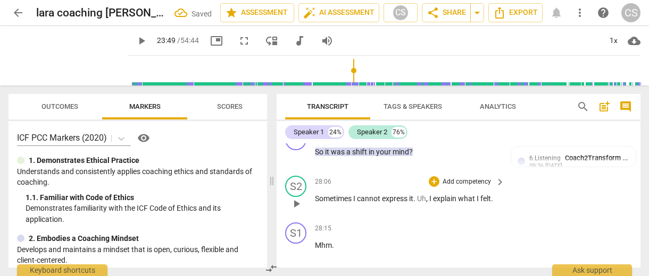
scroll to position [7221, 0]
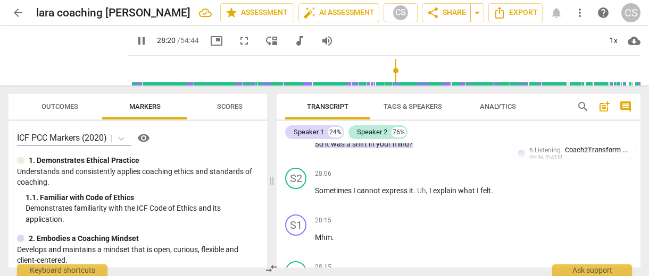
scroll to position [7331, 0]
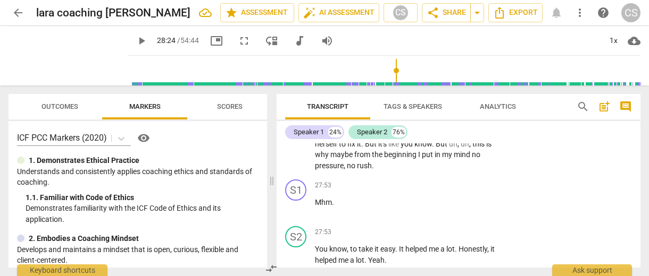
scroll to position [7175, 0]
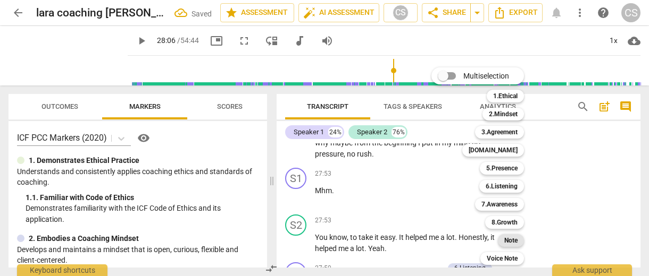
click at [518, 239] on div "Note" at bounding box center [511, 240] width 26 height 13
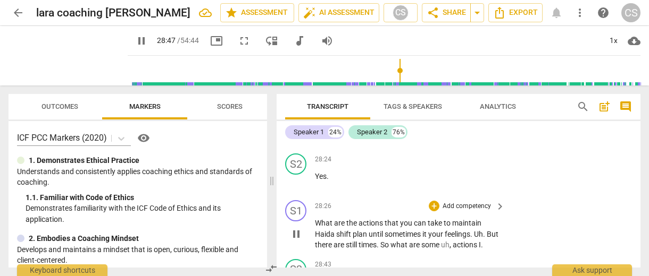
scroll to position [7476, 0]
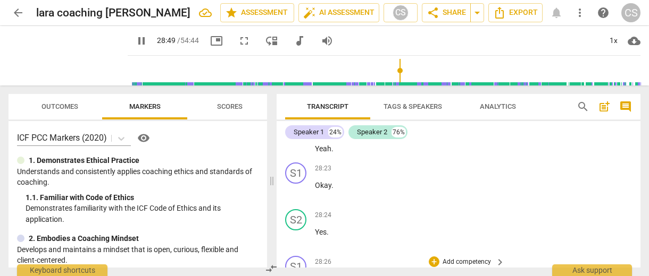
click at [452, 258] on p "Add competency" at bounding box center [466, 263] width 51 height 10
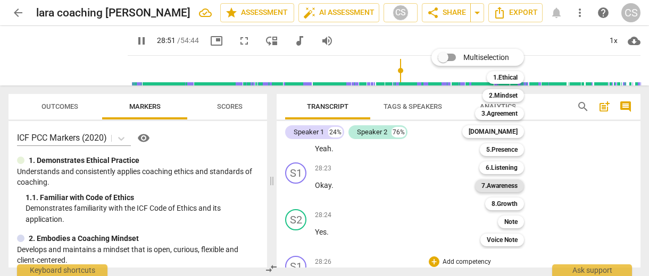
click at [480, 184] on div "7.Awareness" at bounding box center [499, 186] width 49 height 13
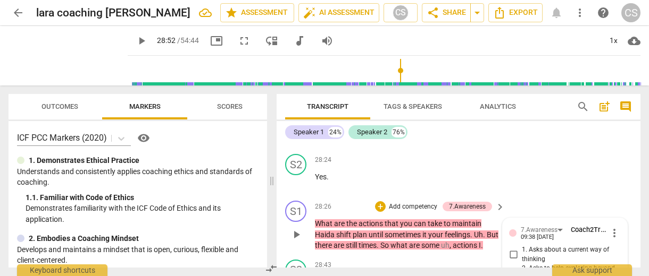
scroll to position [7533, 0]
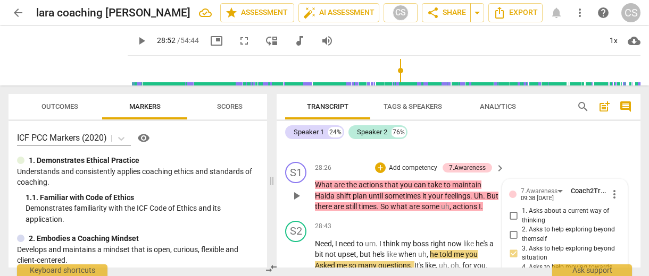
scroll to position [7576, 0]
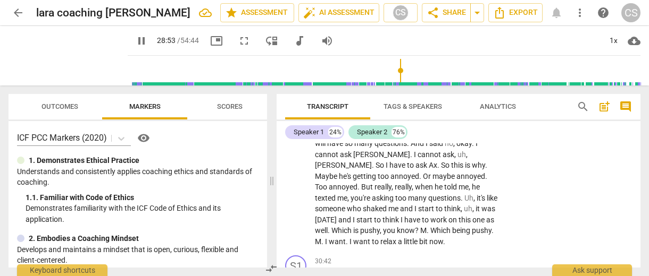
scroll to position [7572, 0]
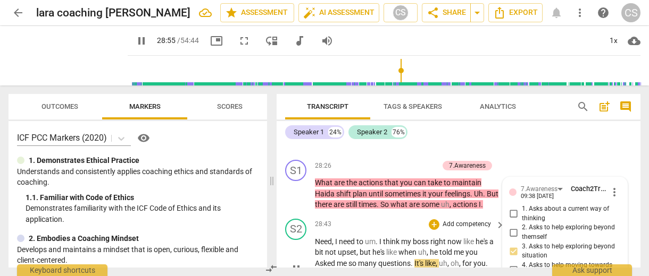
click at [295, 263] on span "pause" at bounding box center [296, 269] width 13 height 13
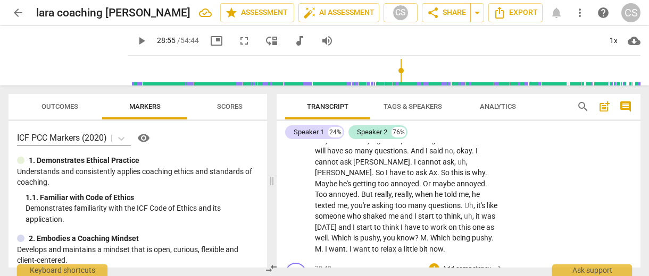
scroll to position [7945, 0]
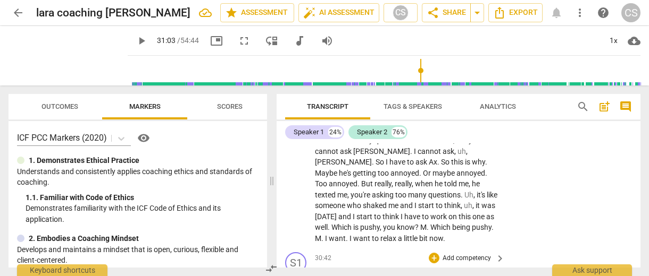
scroll to position [7951, 0]
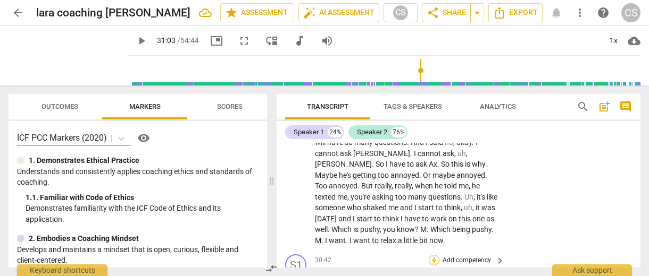
click at [433, 255] on div "+" at bounding box center [434, 260] width 11 height 11
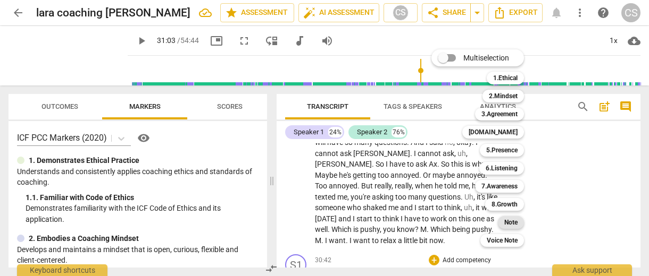
click at [514, 223] on b "Note" at bounding box center [510, 222] width 13 height 13
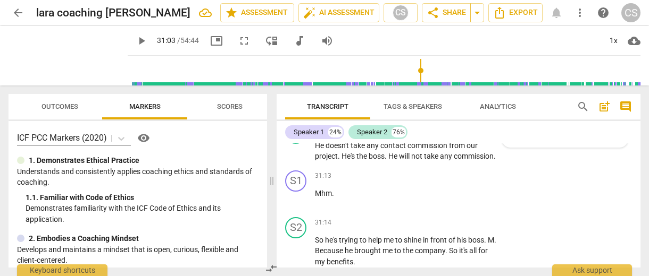
scroll to position [8187, 0]
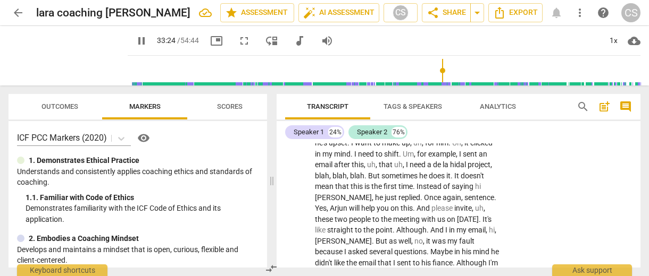
scroll to position [8464, 0]
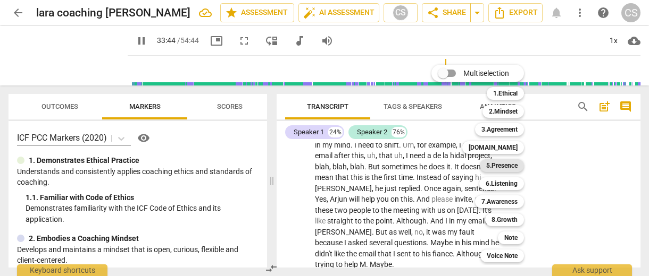
click at [501, 166] on b "5.Presence" at bounding box center [501, 166] width 31 height 13
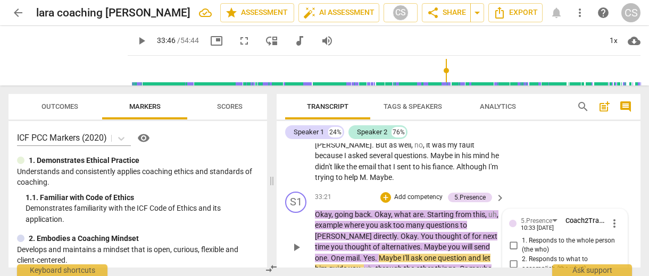
scroll to position [8553, 0]
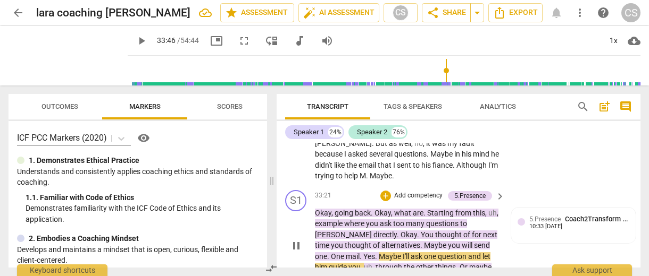
scroll to position [8518, 0]
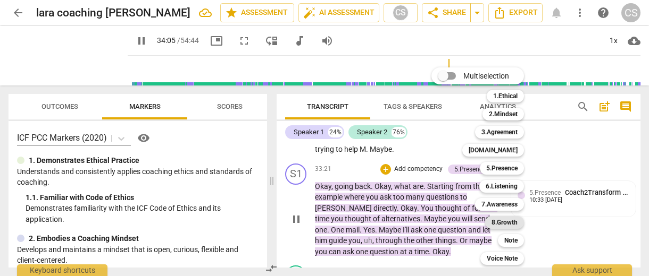
click at [498, 223] on b "8.Growth" at bounding box center [504, 222] width 26 height 13
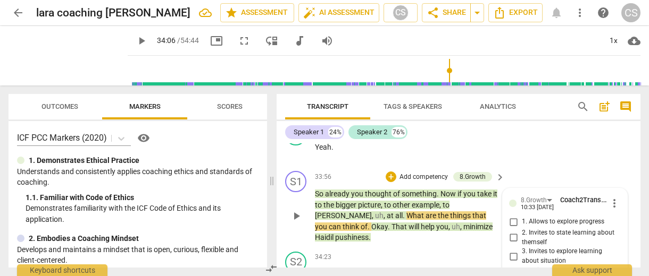
scroll to position [8718, 0]
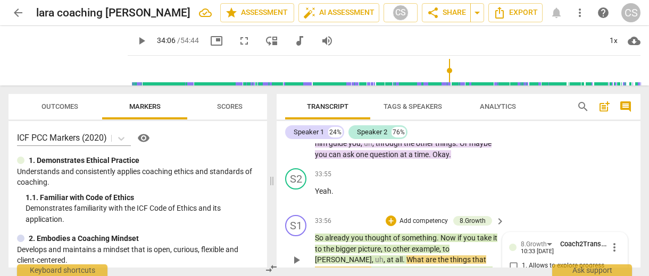
scroll to position [8675, 0]
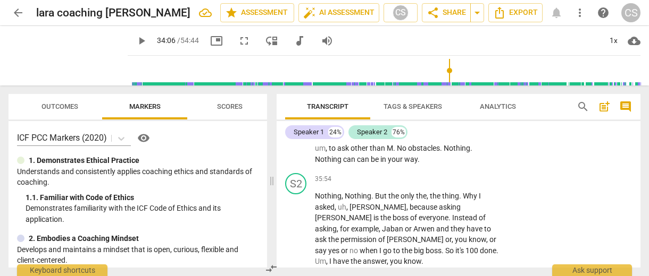
scroll to position [9247, 0]
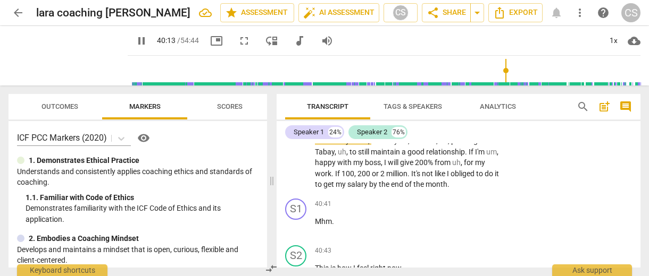
scroll to position [10370, 0]
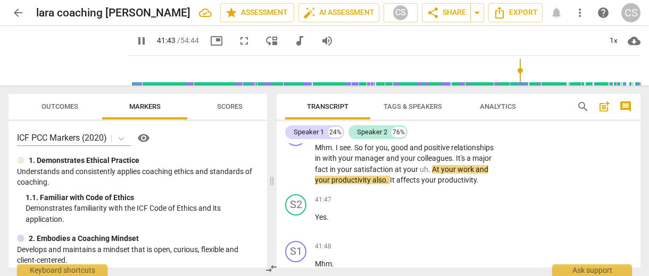
scroll to position [10717, 0]
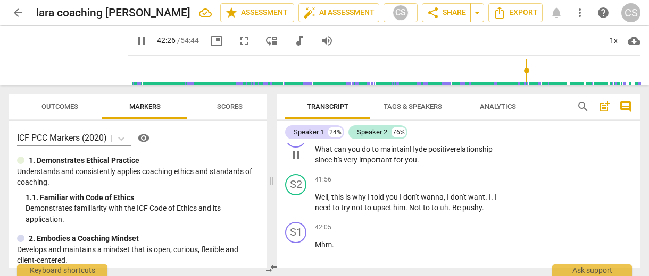
scroll to position [10918, 0]
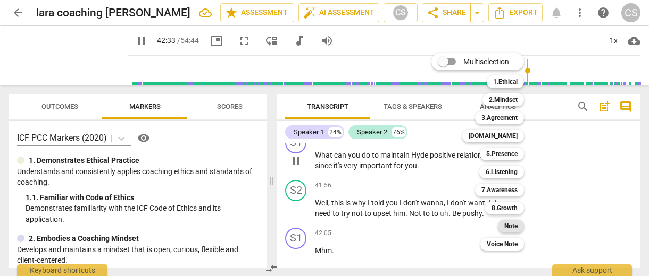
click at [508, 221] on b "Note" at bounding box center [510, 226] width 13 height 13
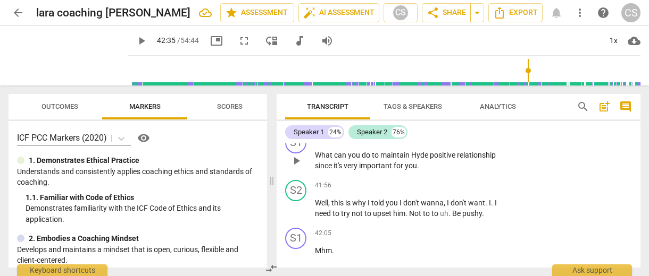
scroll to position [9, 0]
drag, startPoint x: 543, startPoint y: 214, endPoint x: 578, endPoint y: 226, distance: 37.2
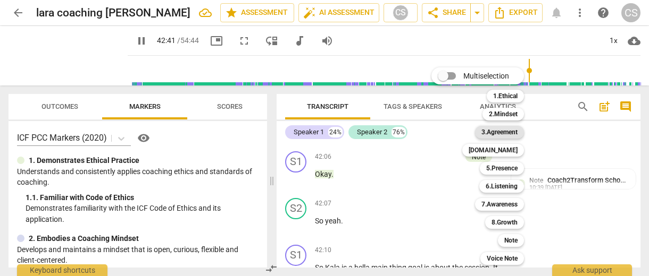
click at [501, 134] on b "3.Agreement" at bounding box center [499, 132] width 36 height 13
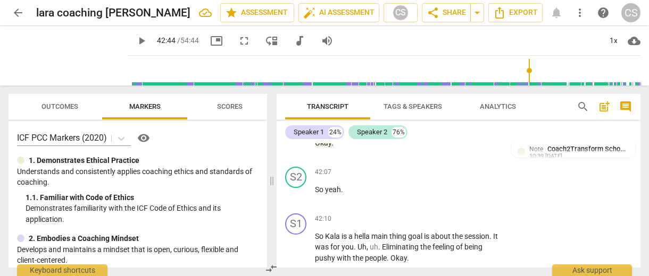
scroll to position [11113, 0]
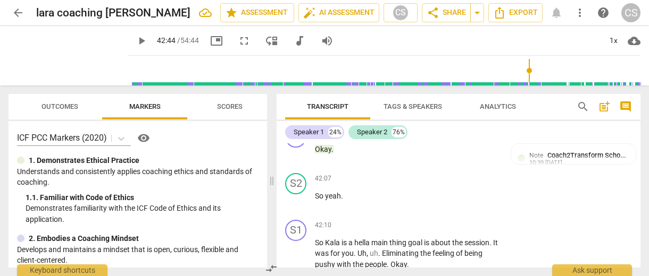
click at [616, 206] on li "Delete" at bounding box center [621, 201] width 37 height 20
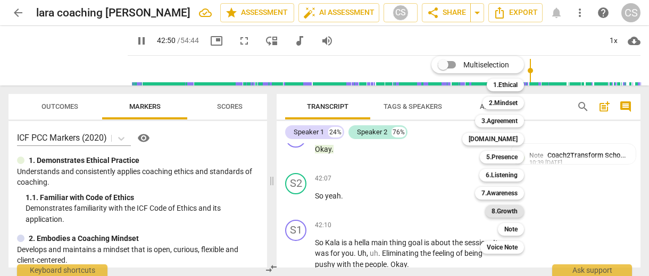
click at [502, 210] on b "8.Growth" at bounding box center [504, 211] width 26 height 13
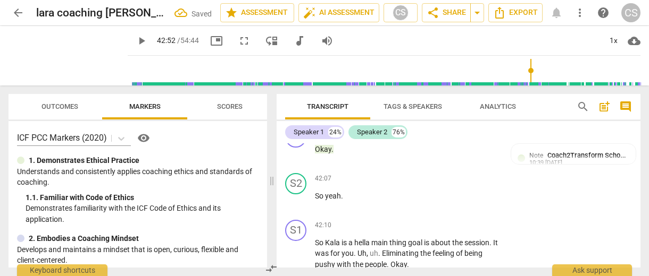
scroll to position [11265, 0]
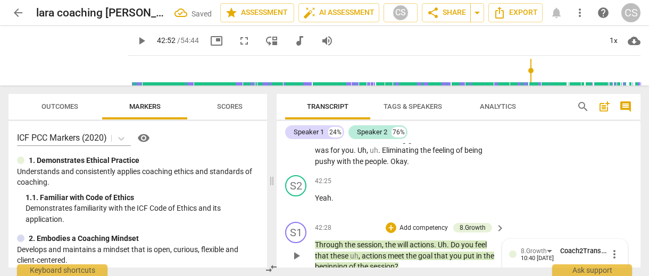
scroll to position [11170, 0]
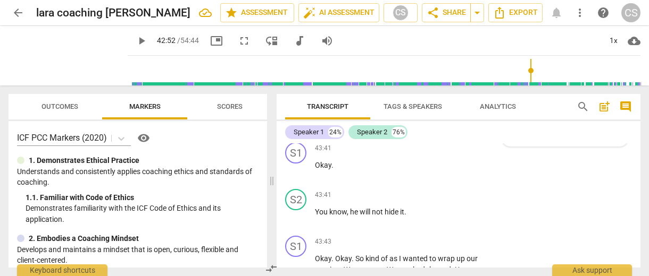
scroll to position [11522, 0]
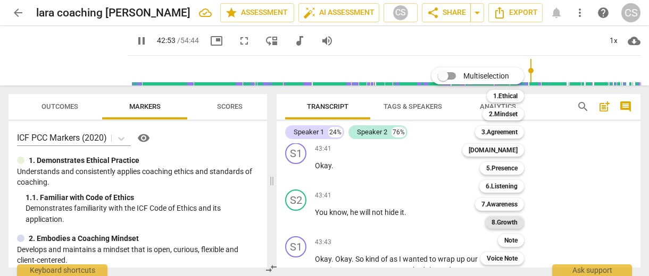
click at [493, 221] on b "8.Growth" at bounding box center [504, 222] width 26 height 13
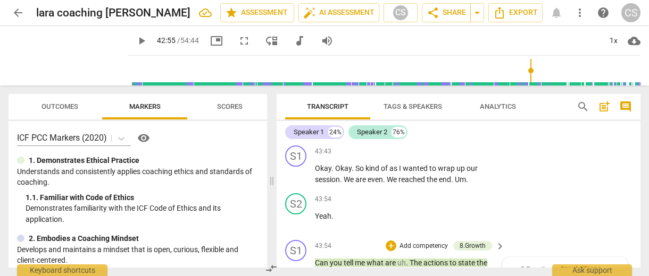
scroll to position [11612, 0]
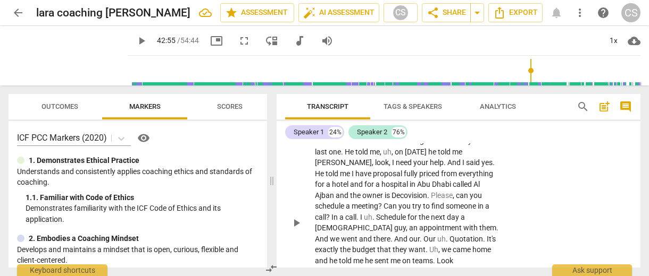
scroll to position [12535, 0]
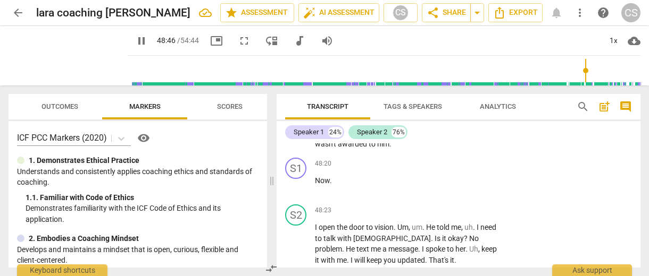
scroll to position [12686, 0]
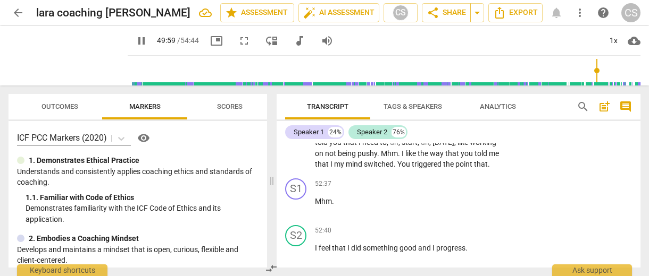
scroll to position [13689, 0]
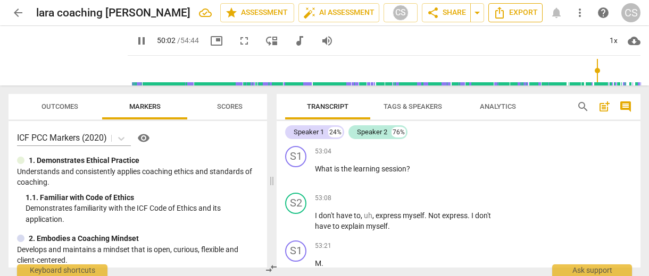
click at [521, 9] on span "Export" at bounding box center [515, 12] width 45 height 13
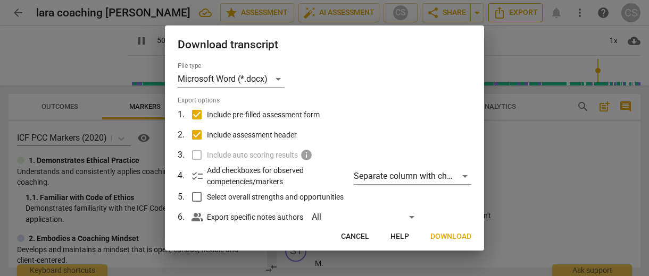
scroll to position [14032, 0]
click at [437, 237] on span "Download" at bounding box center [450, 237] width 41 height 11
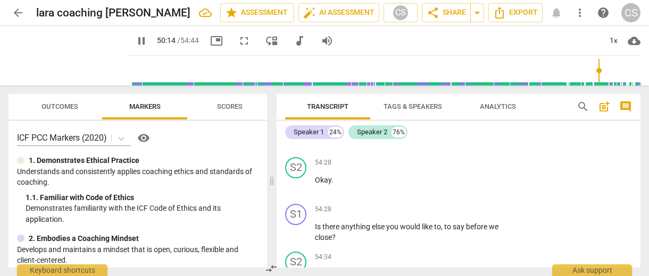
scroll to position [12859, 0]
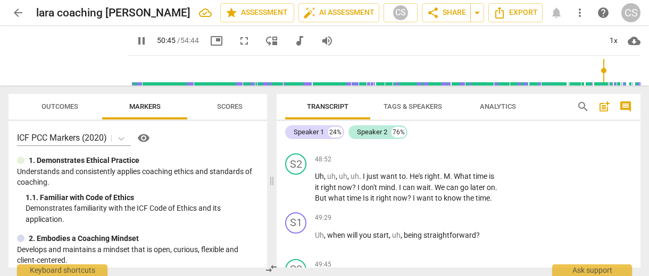
click at [144, 45] on span "pause" at bounding box center [141, 41] width 13 height 13
